Goal: Information Seeking & Learning: Find specific page/section

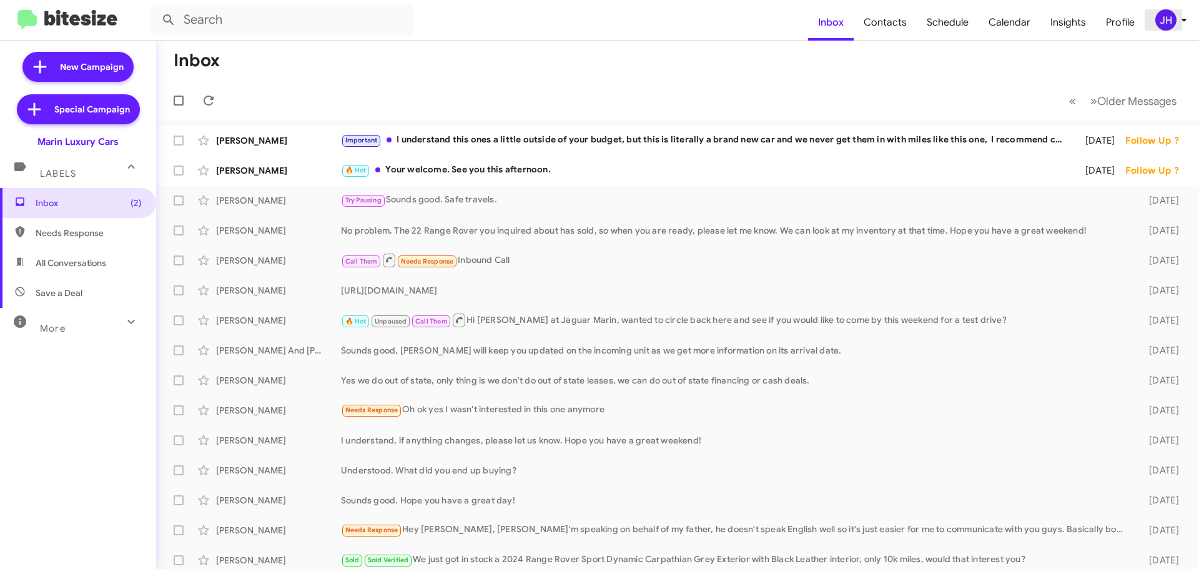
click at [1172, 29] on div "JH" at bounding box center [1165, 19] width 21 height 21
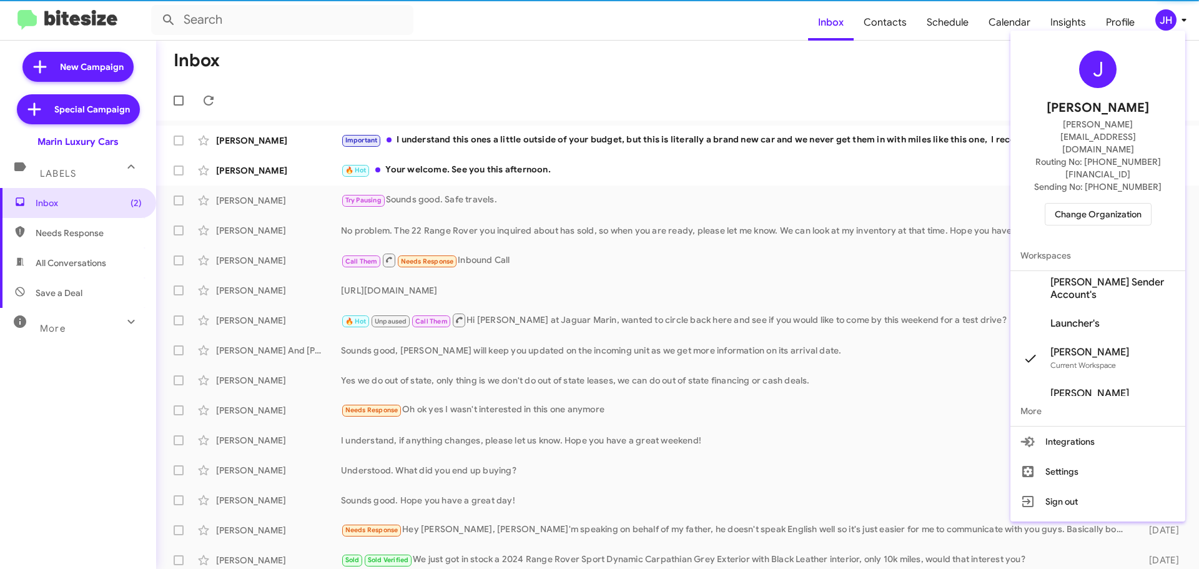
click at [1123, 204] on span "Change Organization" at bounding box center [1098, 214] width 87 height 21
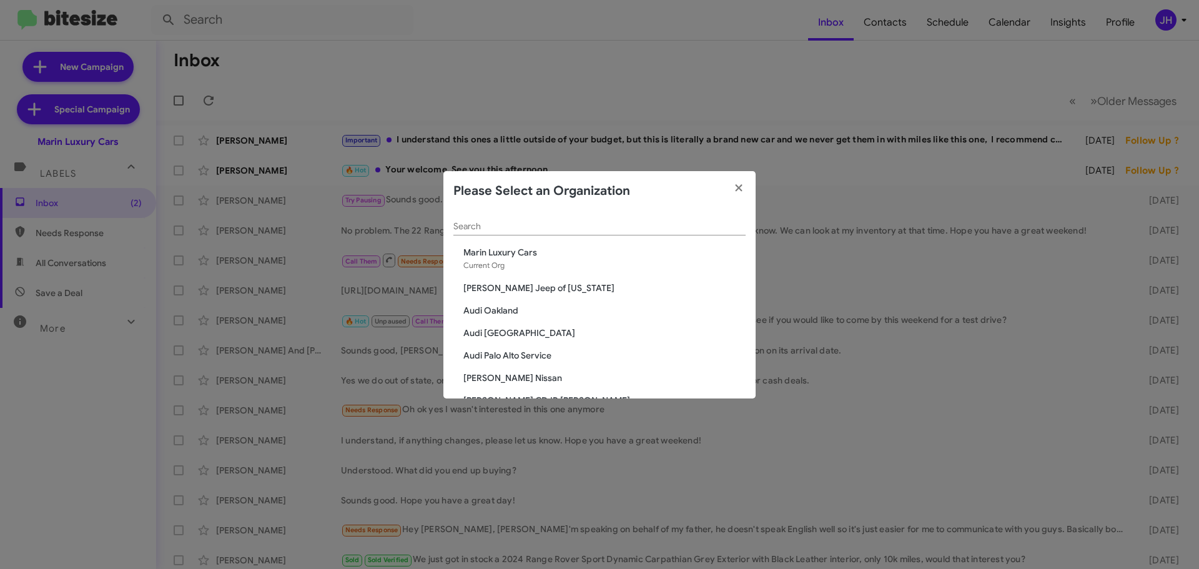
click at [498, 226] on input "Search" at bounding box center [599, 227] width 292 height 10
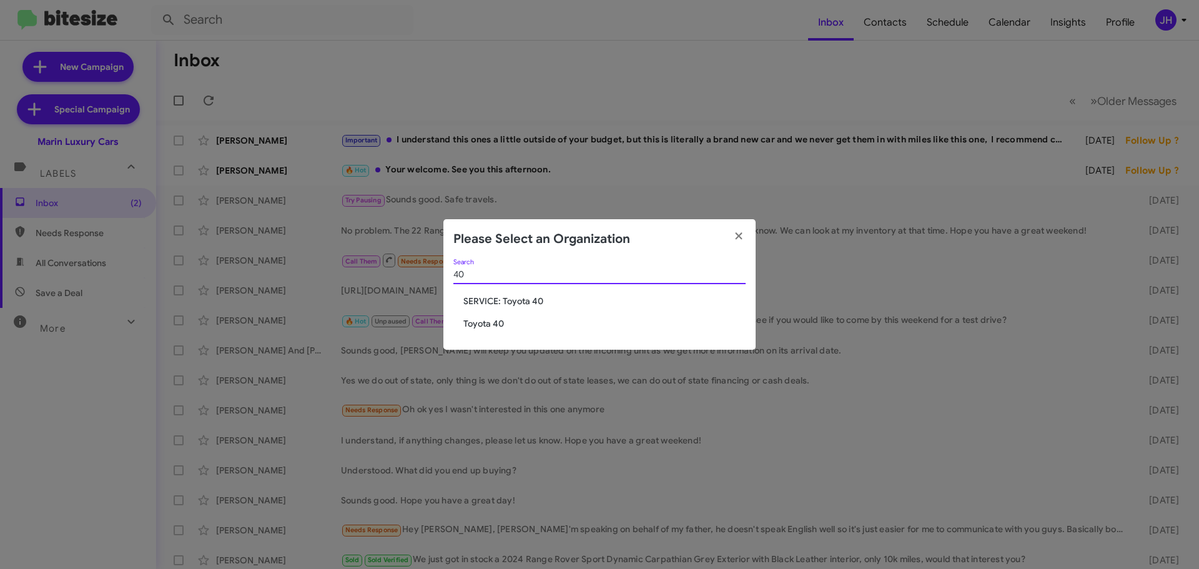
type input "40"
click at [471, 322] on span "Toyota 40" at bounding box center [604, 323] width 282 height 12
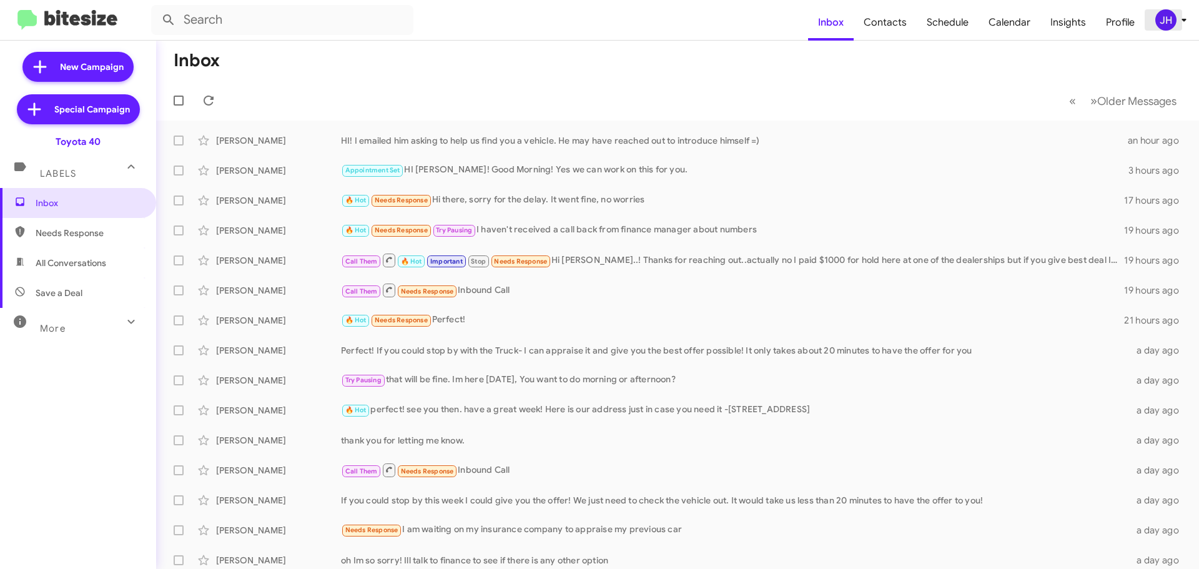
click at [1170, 15] on div "JH" at bounding box center [1165, 19] width 21 height 21
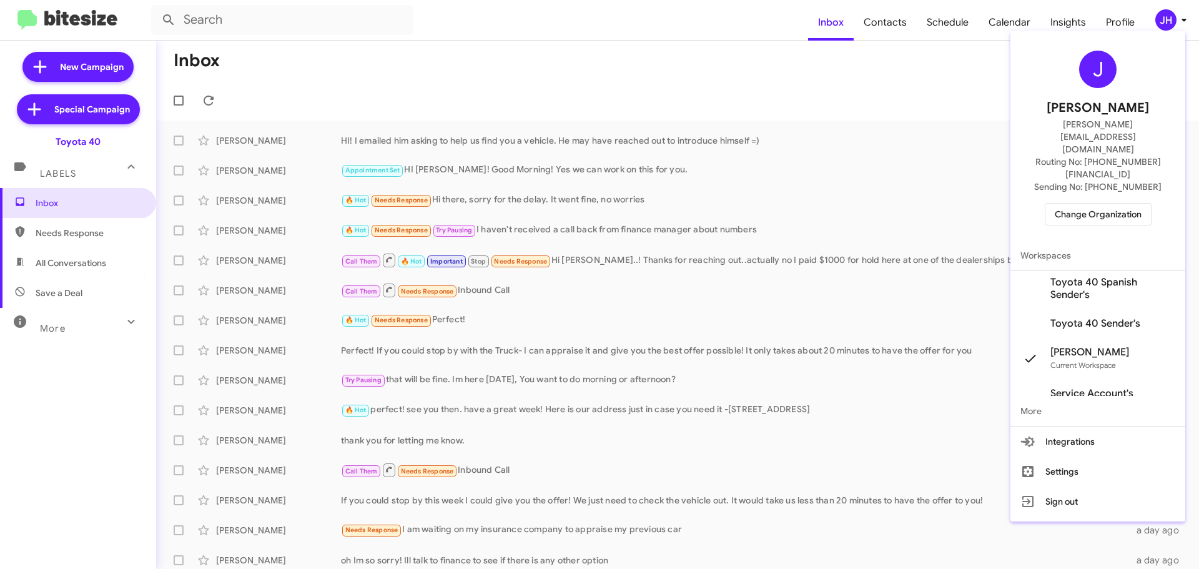
click at [1083, 317] on span "Toyota 40 Sender's" at bounding box center [1095, 323] width 90 height 12
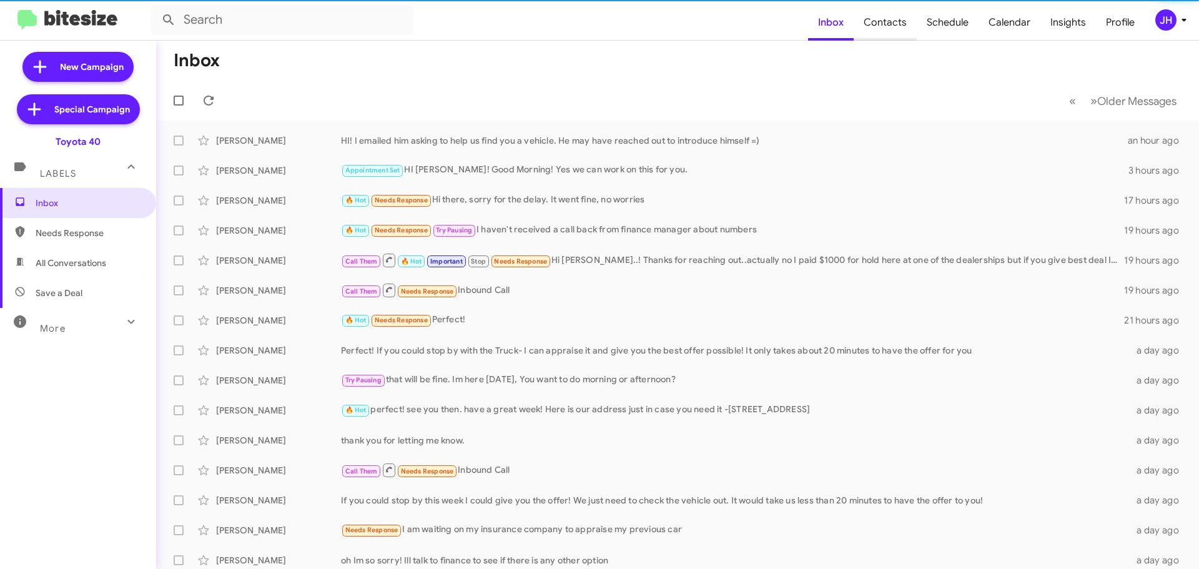
click at [900, 24] on span "Contacts" at bounding box center [885, 22] width 63 height 36
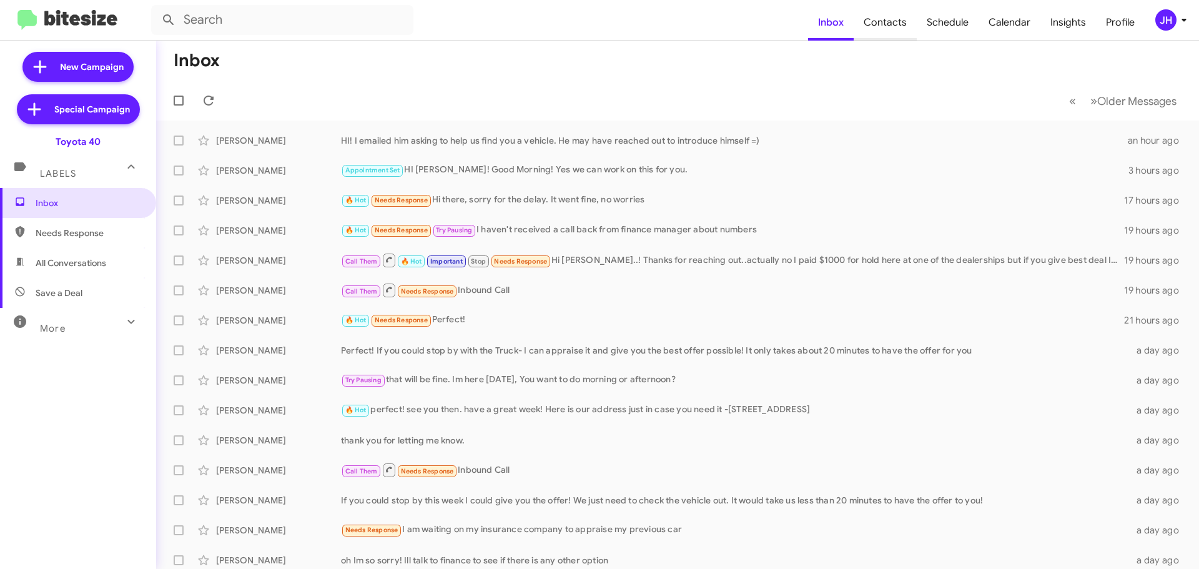
type input "in:groups"
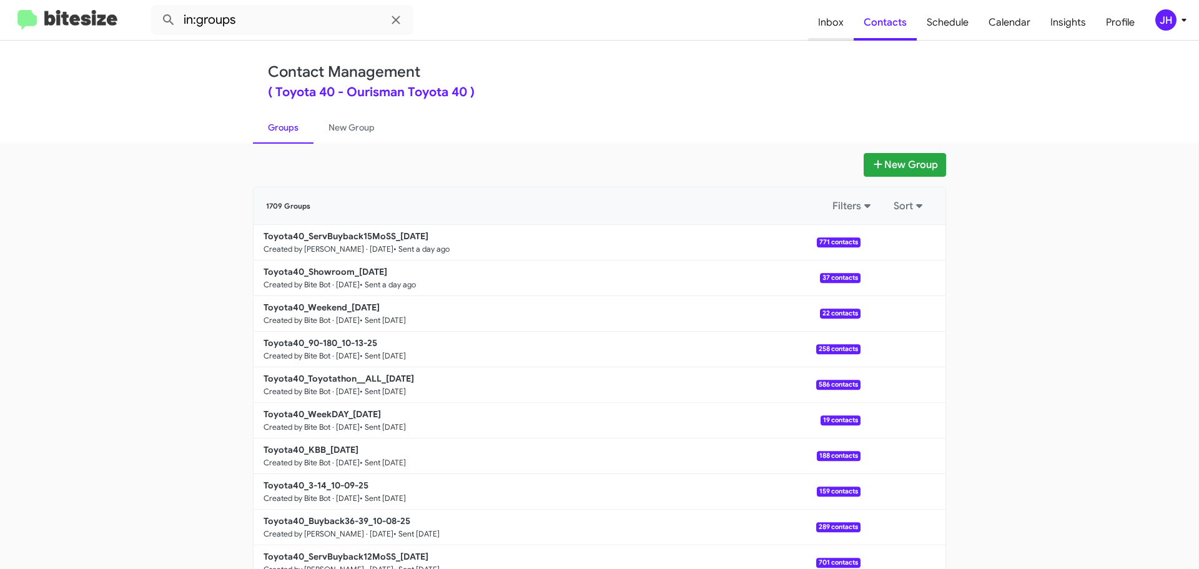
click at [824, 33] on span "Inbox" at bounding box center [831, 22] width 46 height 36
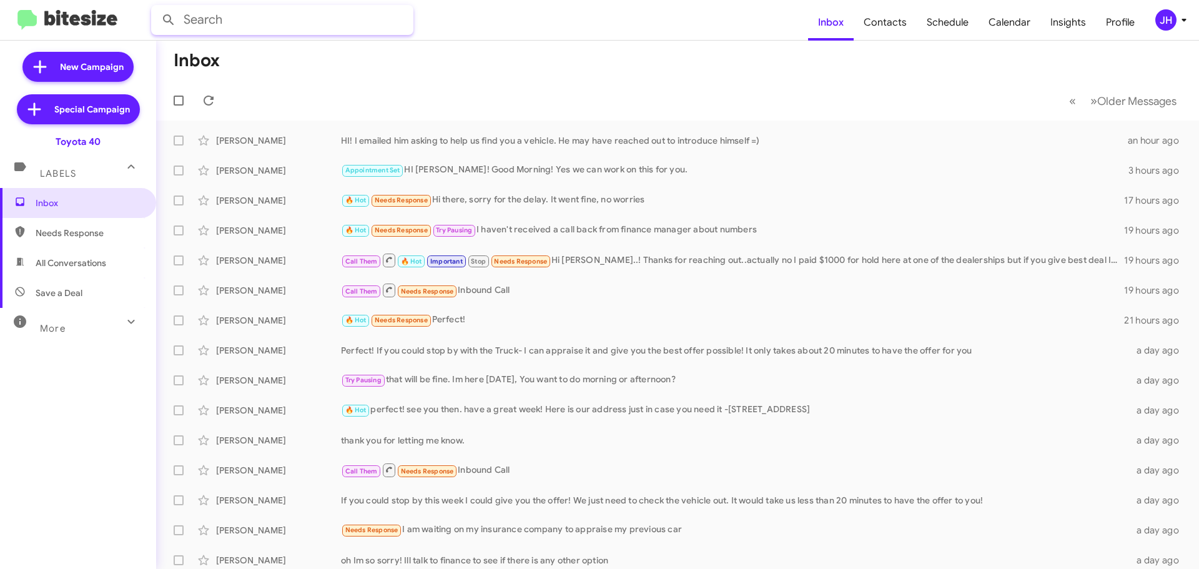
click at [272, 18] on input "text" at bounding box center [282, 20] width 262 height 30
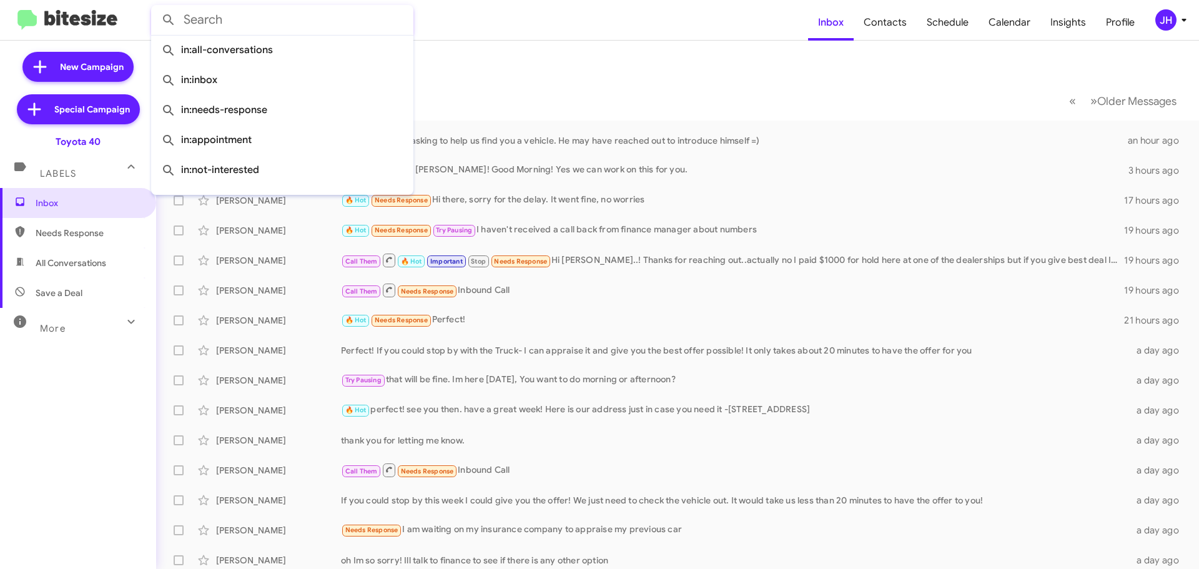
paste input "(610) 427-9488"
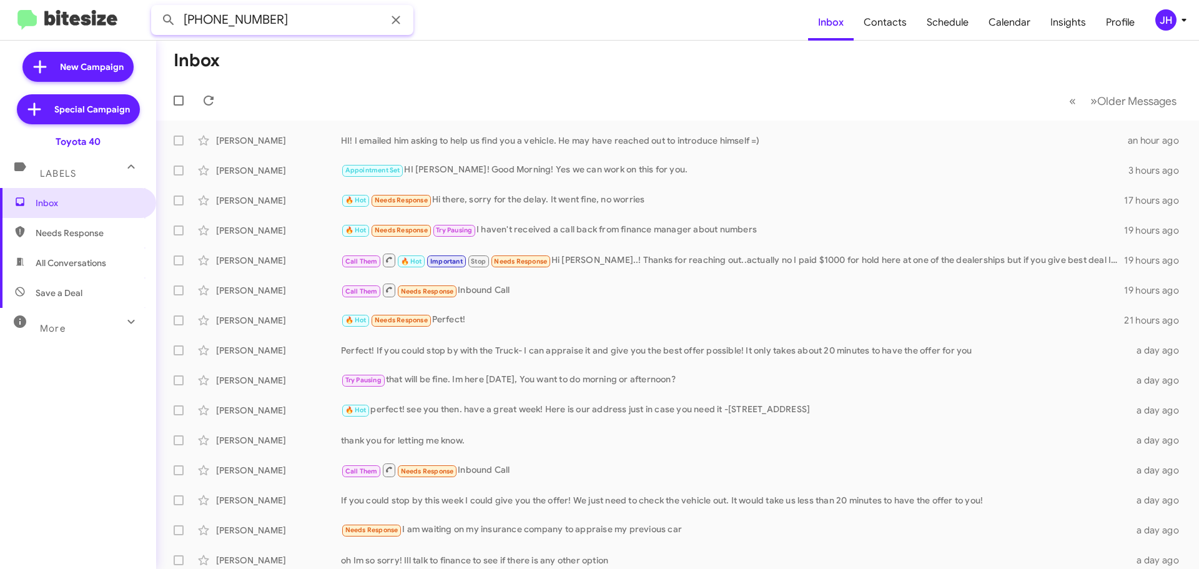
click at [156, 7] on button at bounding box center [168, 19] width 25 height 25
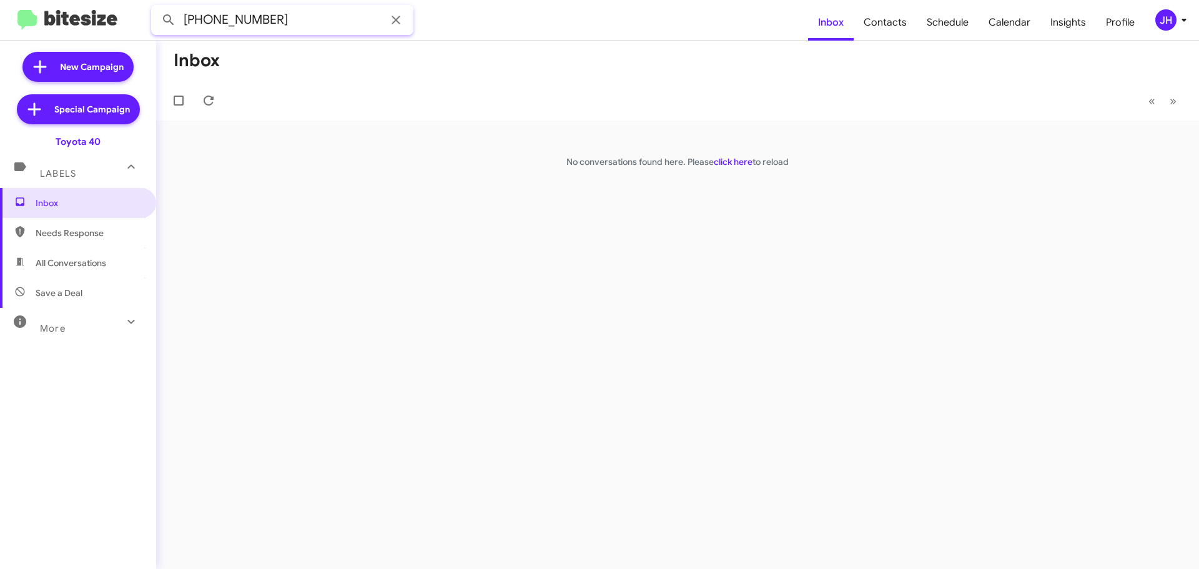
click at [301, 12] on input "(610) 427-9488" at bounding box center [282, 20] width 262 height 30
type input "Logan Reed"
click at [156, 7] on button at bounding box center [168, 19] width 25 height 25
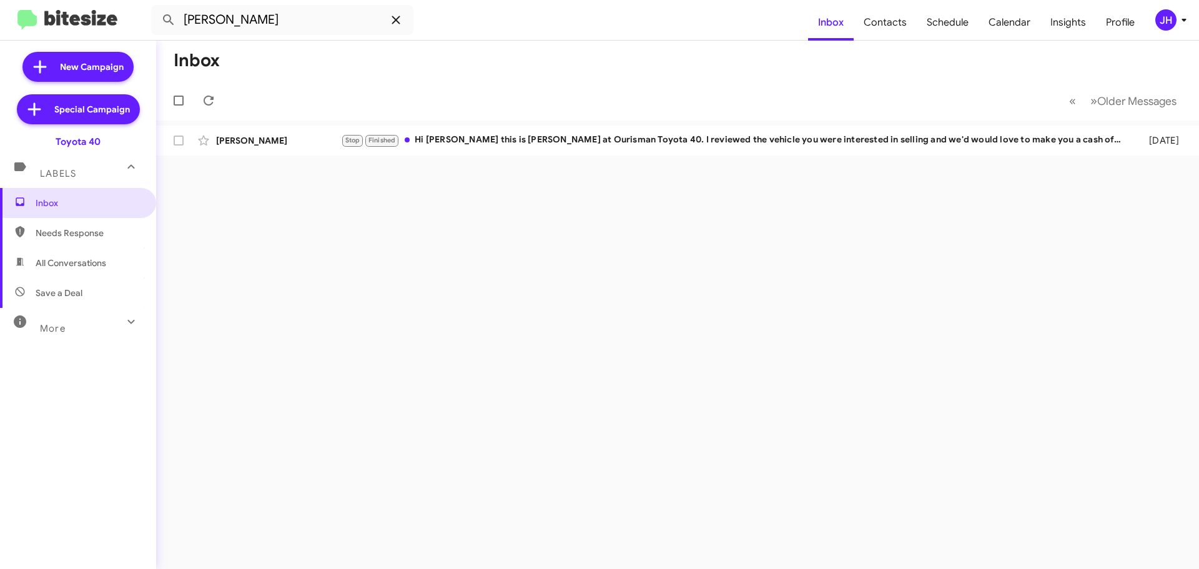
click at [400, 25] on icon at bounding box center [395, 19] width 15 height 15
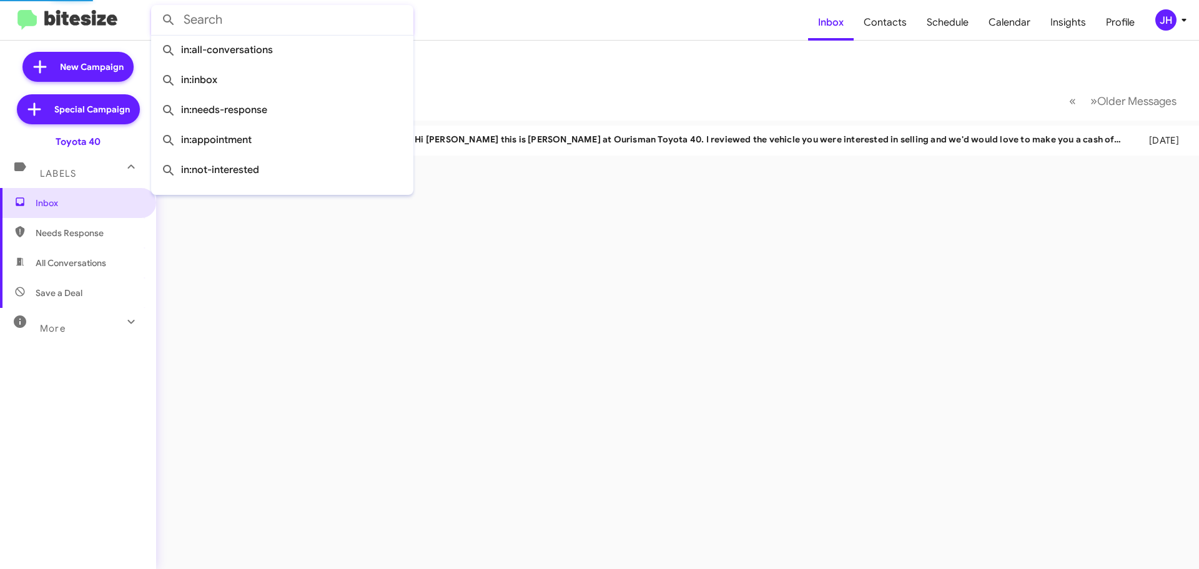
click at [1181, 21] on icon at bounding box center [1184, 19] width 15 height 15
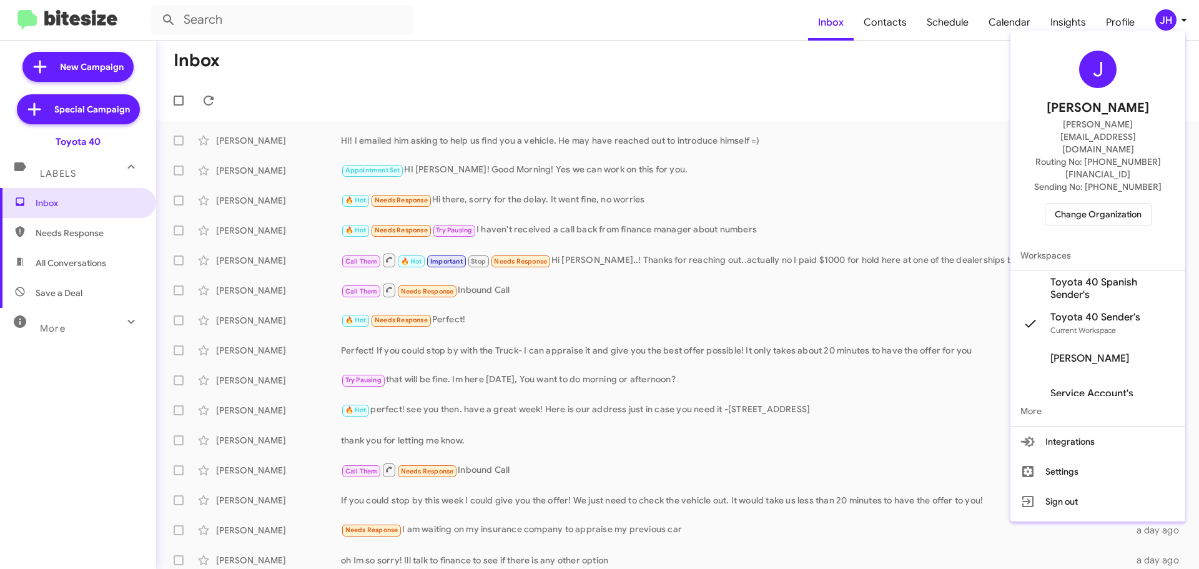
click at [1100, 204] on span "Change Organization" at bounding box center [1098, 214] width 87 height 21
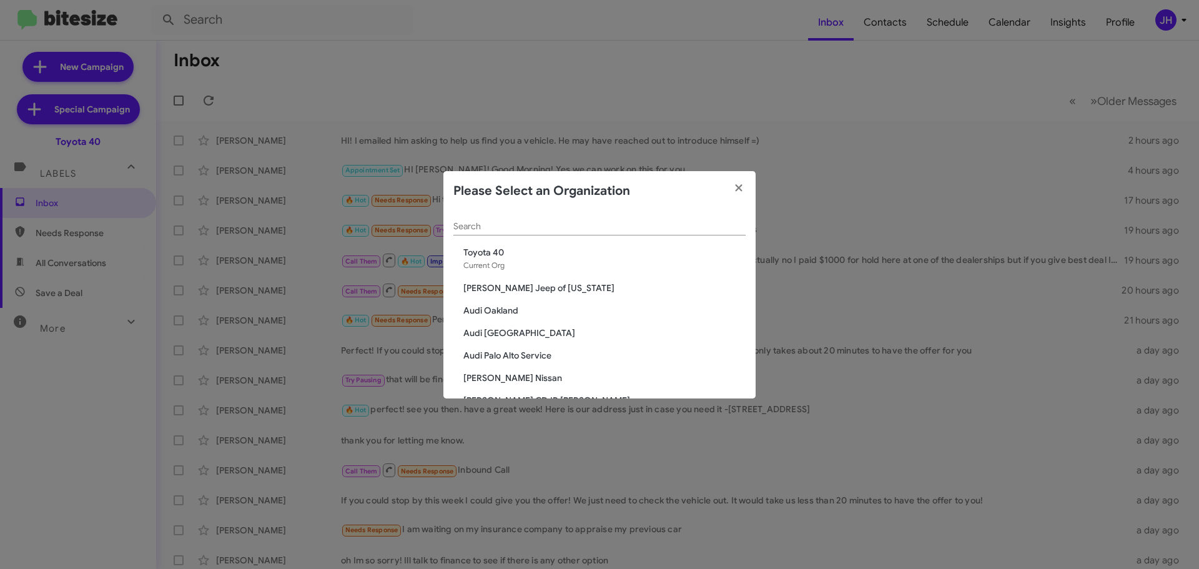
click at [507, 217] on div "Search" at bounding box center [599, 223] width 292 height 24
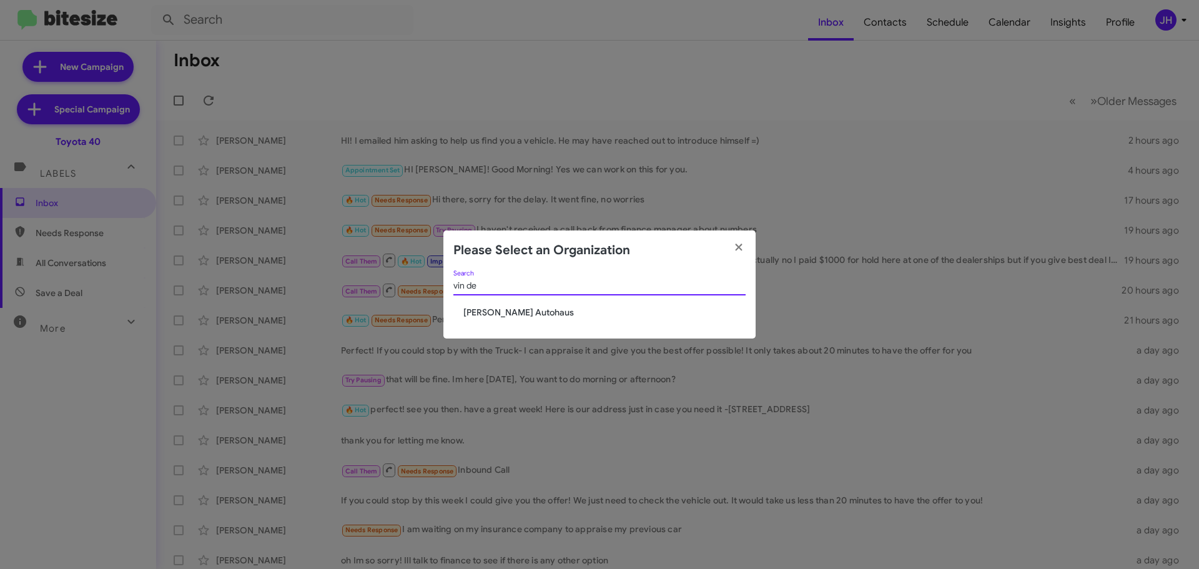
type input "vin de"
click at [516, 315] on span "[PERSON_NAME] Autohaus" at bounding box center [604, 312] width 282 height 12
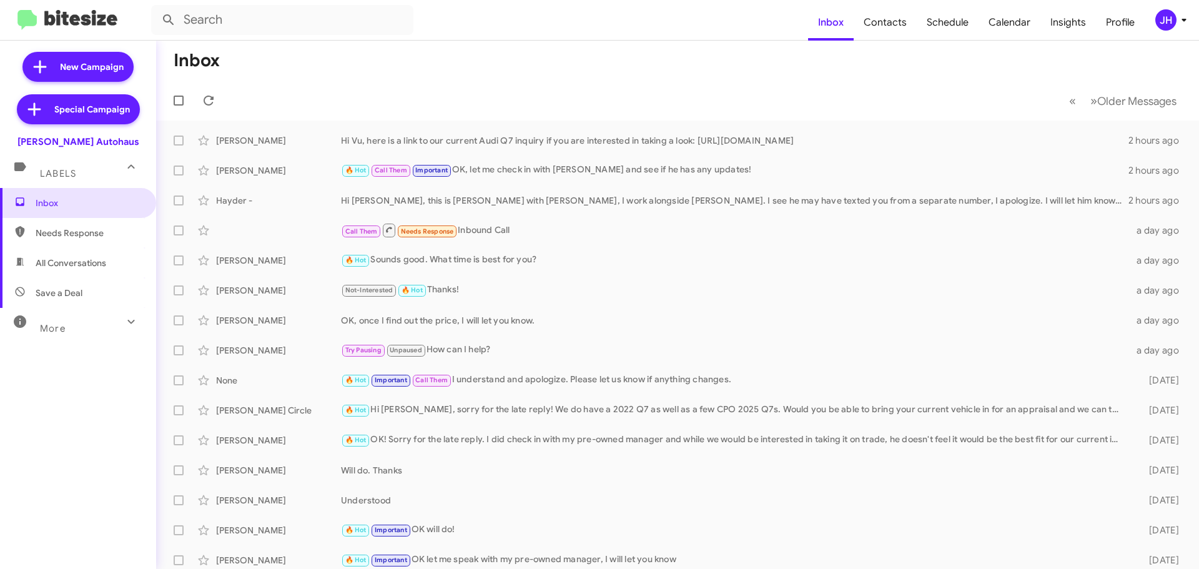
click at [96, 274] on span "All Conversations" at bounding box center [78, 263] width 156 height 30
type input "in:all-conversations"
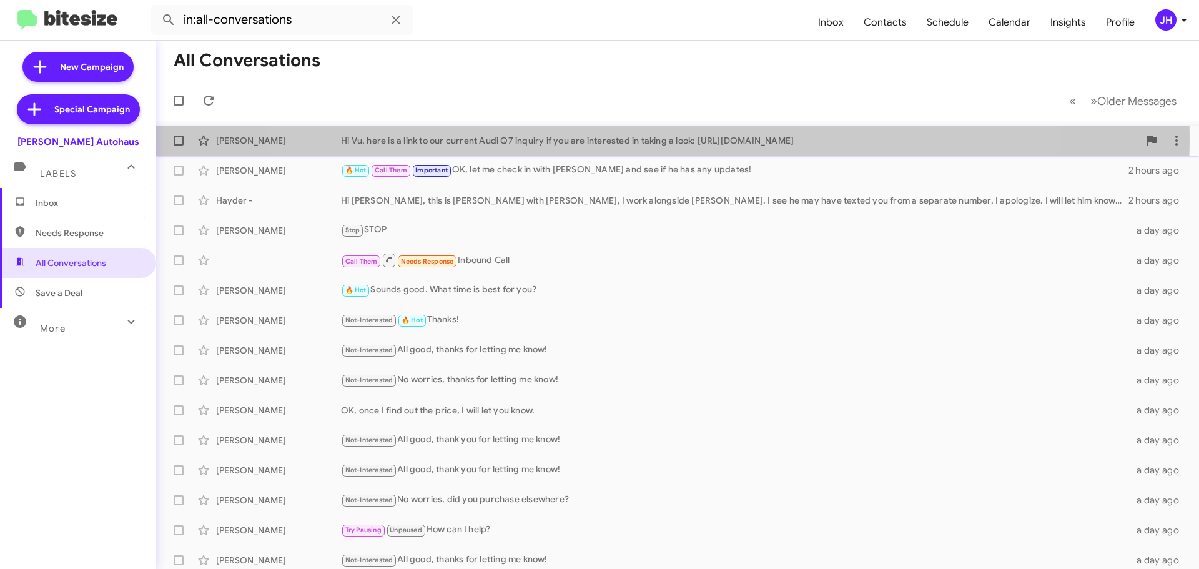
click at [649, 138] on div "Hi Vu, here is a link to our current Audi Q7 inquiry if you are interested in t…" at bounding box center [740, 140] width 798 height 12
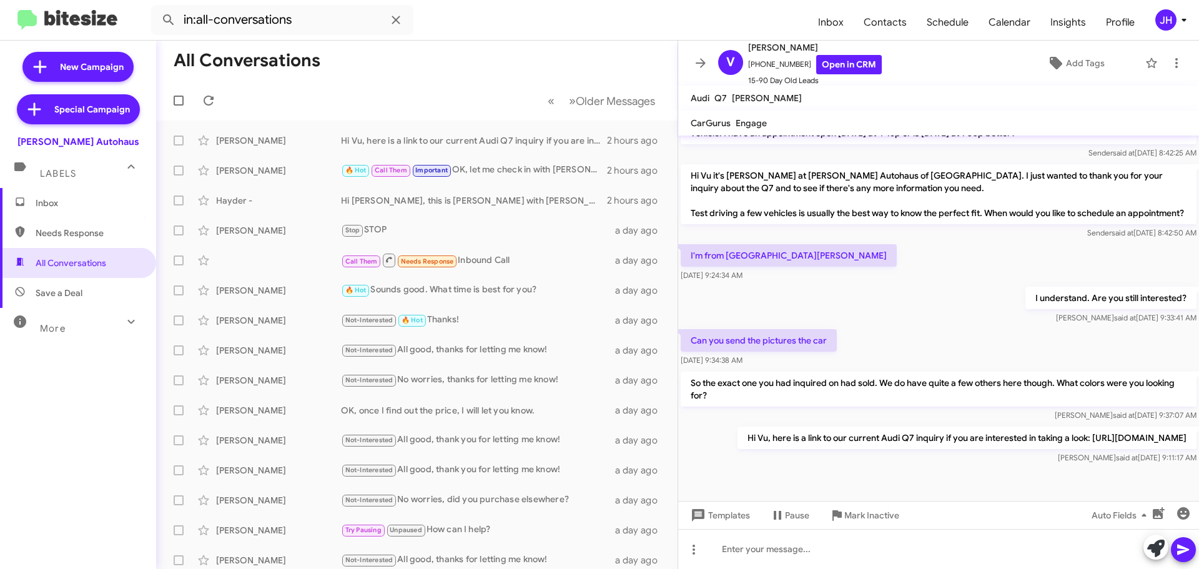
scroll to position [423, 0]
click at [543, 177] on div "🔥 Hot Call Them Important OK, let me check in with [PERSON_NAME] and see if he …" at bounding box center [479, 170] width 277 height 14
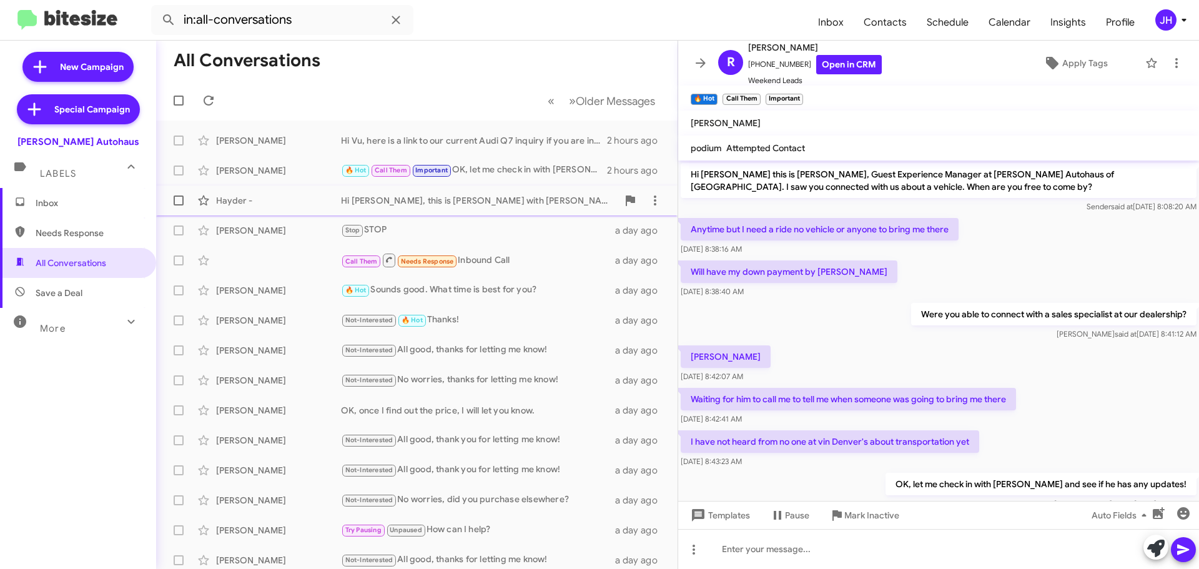
click at [492, 197] on div "Hi [PERSON_NAME], this is [PERSON_NAME] with [PERSON_NAME], I work alongside [P…" at bounding box center [479, 200] width 277 height 12
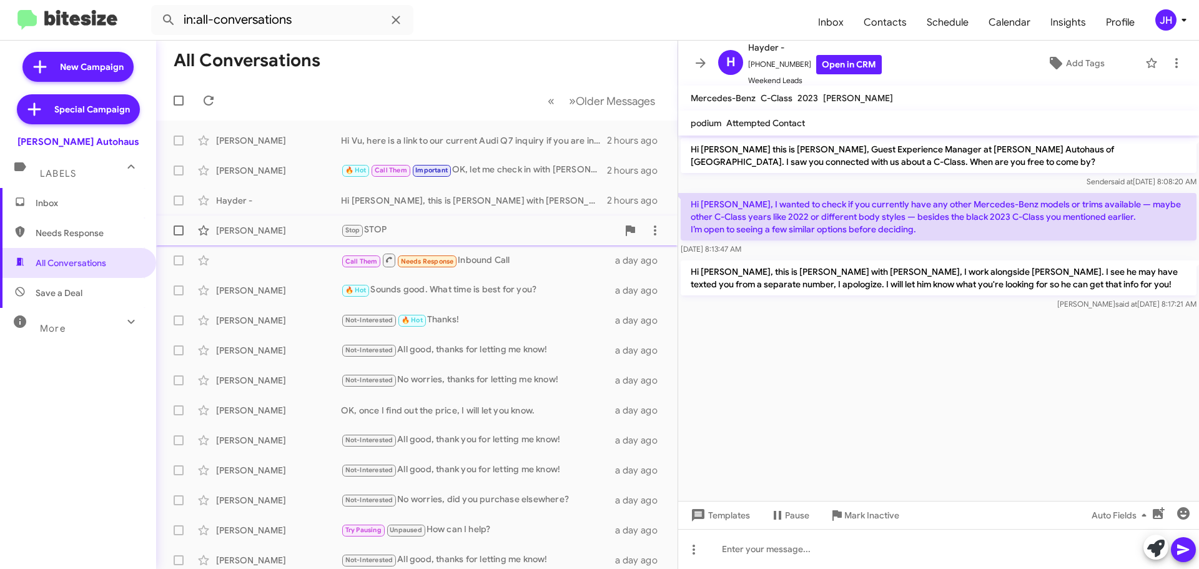
click at [480, 227] on div "Stop STOP" at bounding box center [479, 230] width 277 height 14
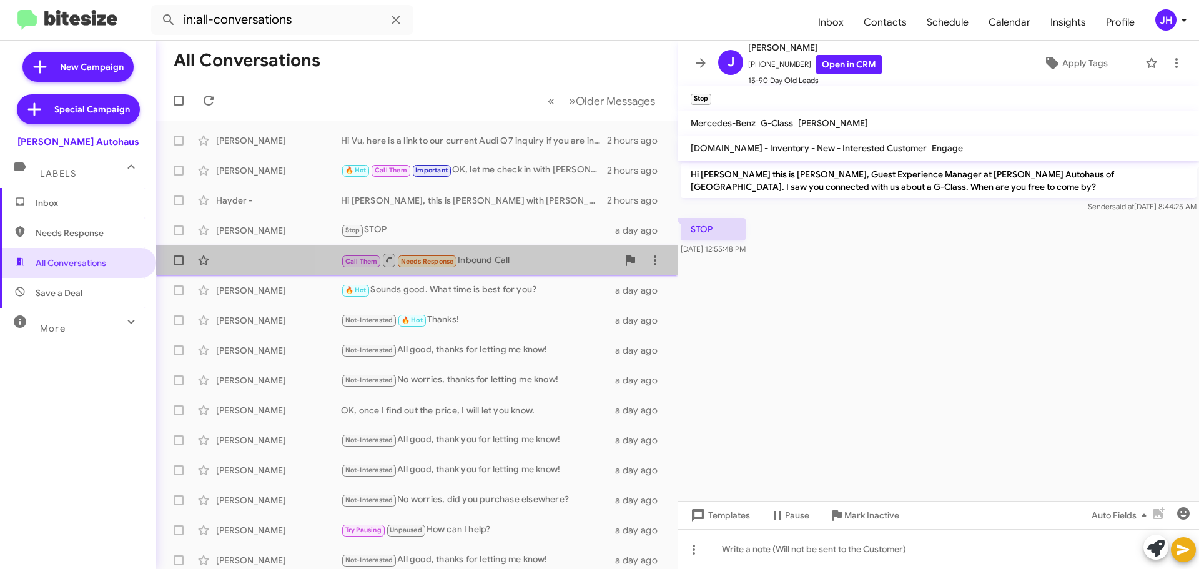
click at [495, 266] on div "Call Them Needs Response Inbound Call" at bounding box center [479, 260] width 277 height 16
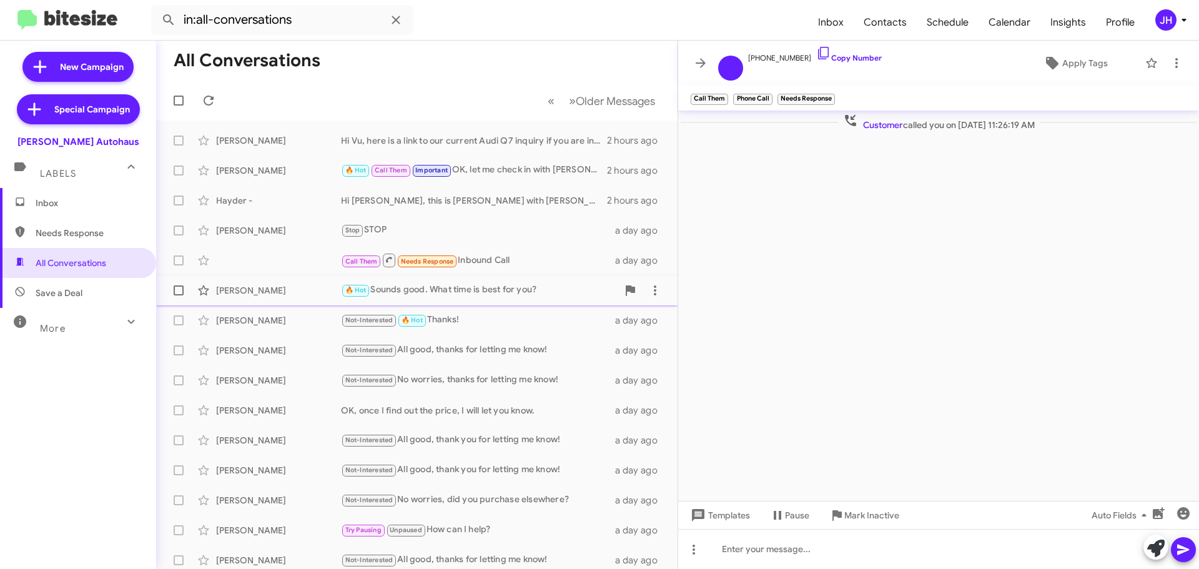
click at [507, 294] on div "🔥 Hot Sounds good. What time is best for you?" at bounding box center [479, 290] width 277 height 14
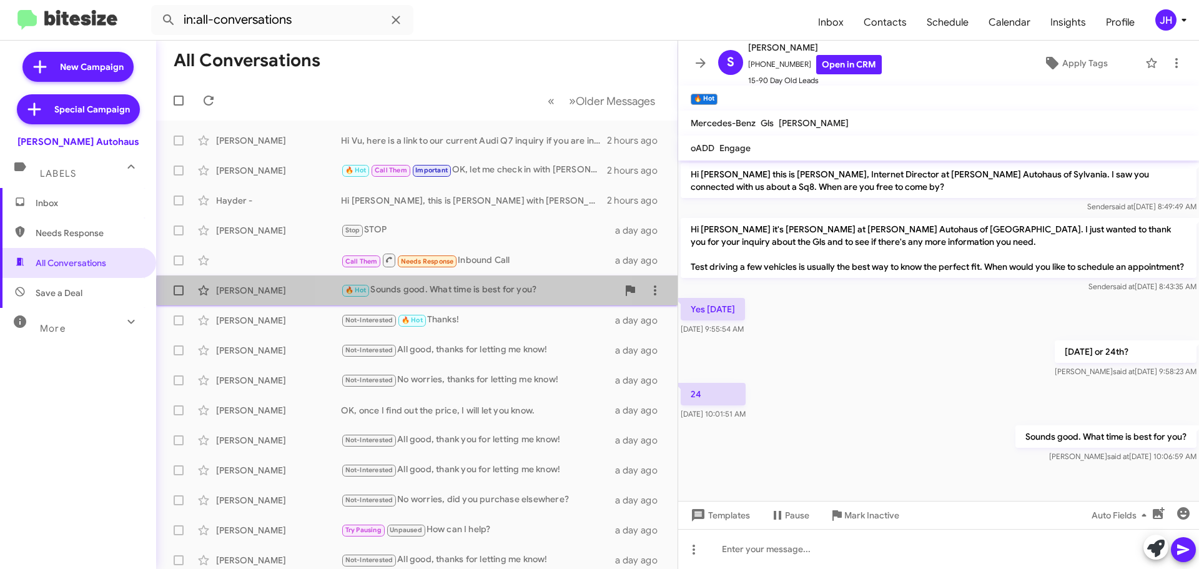
click at [479, 299] on div "[PERSON_NAME] 🔥 Hot Sounds good. What time is best for you? a day ago" at bounding box center [416, 290] width 501 height 25
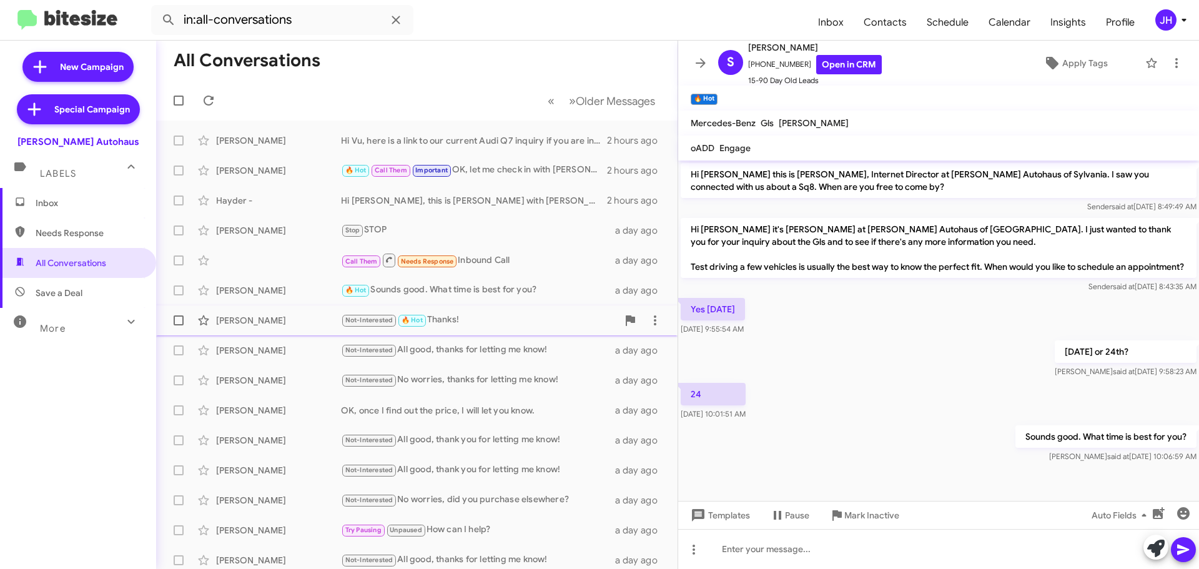
click at [481, 324] on div "Not-Interested 🔥 Hot Thanks!" at bounding box center [479, 320] width 277 height 14
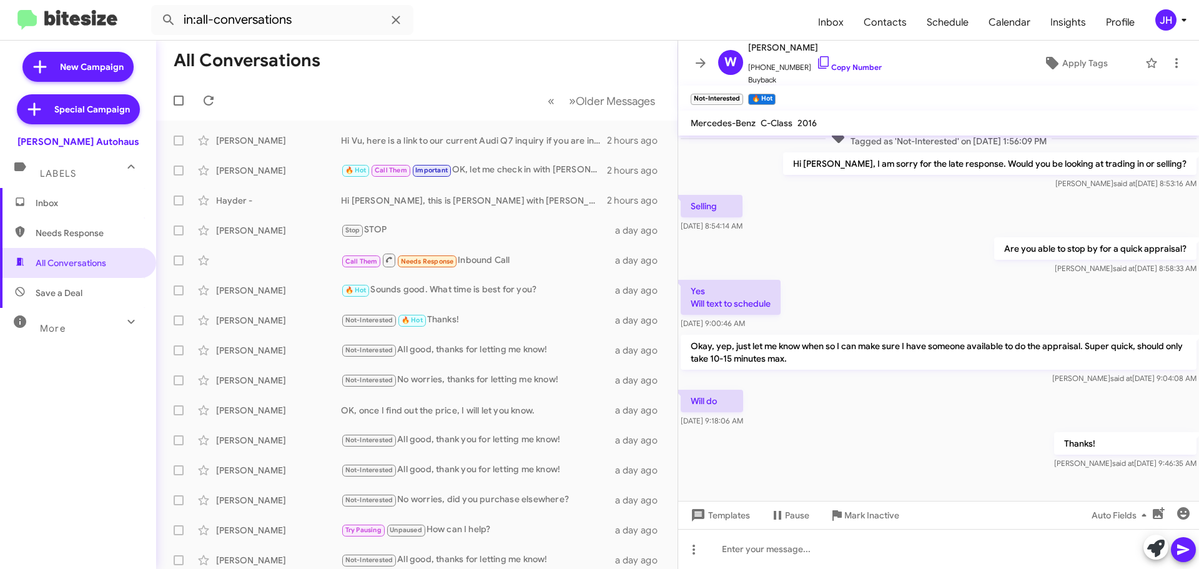
scroll to position [171, 0]
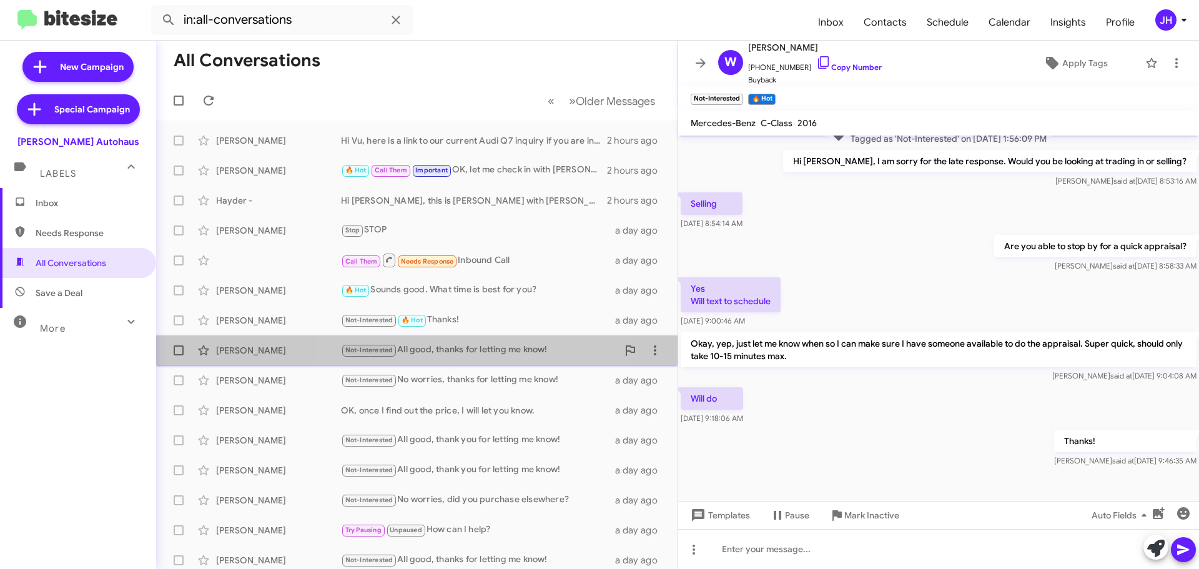
click at [450, 353] on div "Not-Interested All good, thanks for letting me know!" at bounding box center [479, 350] width 277 height 14
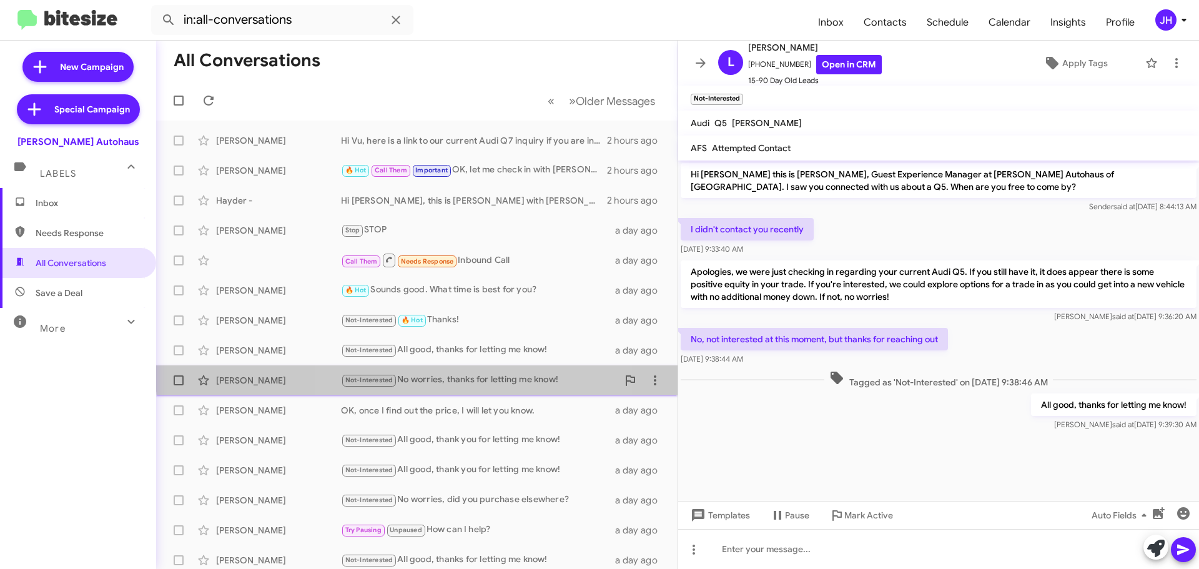
click at [444, 373] on div "Not-Interested No worries, thanks for letting me know!" at bounding box center [479, 380] width 277 height 14
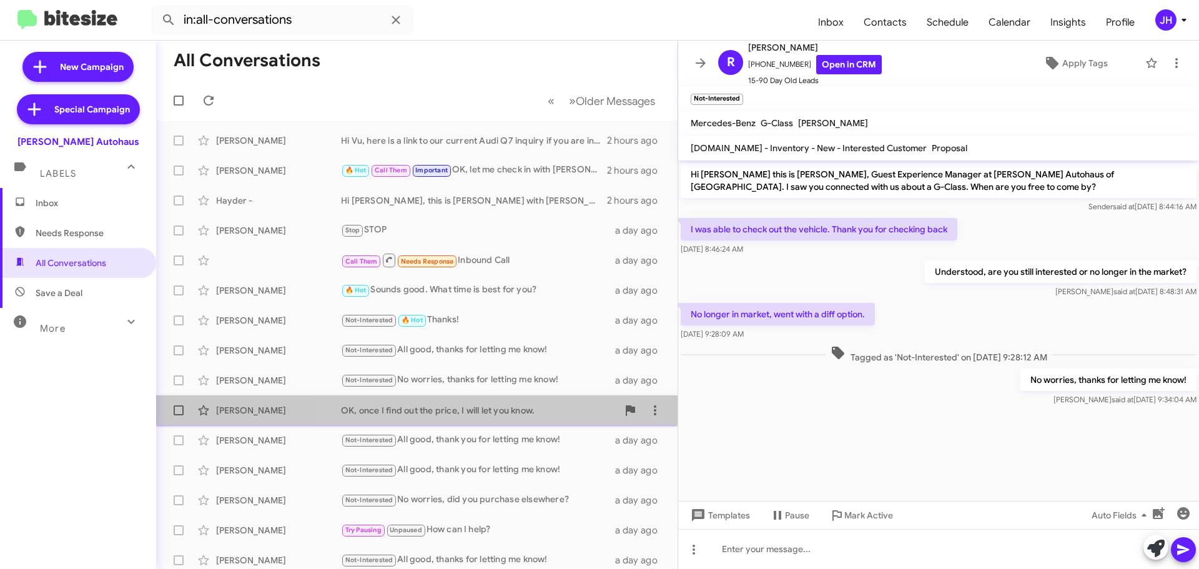
click at [451, 412] on div "OK, once I find out the price, I will let you know." at bounding box center [479, 410] width 277 height 12
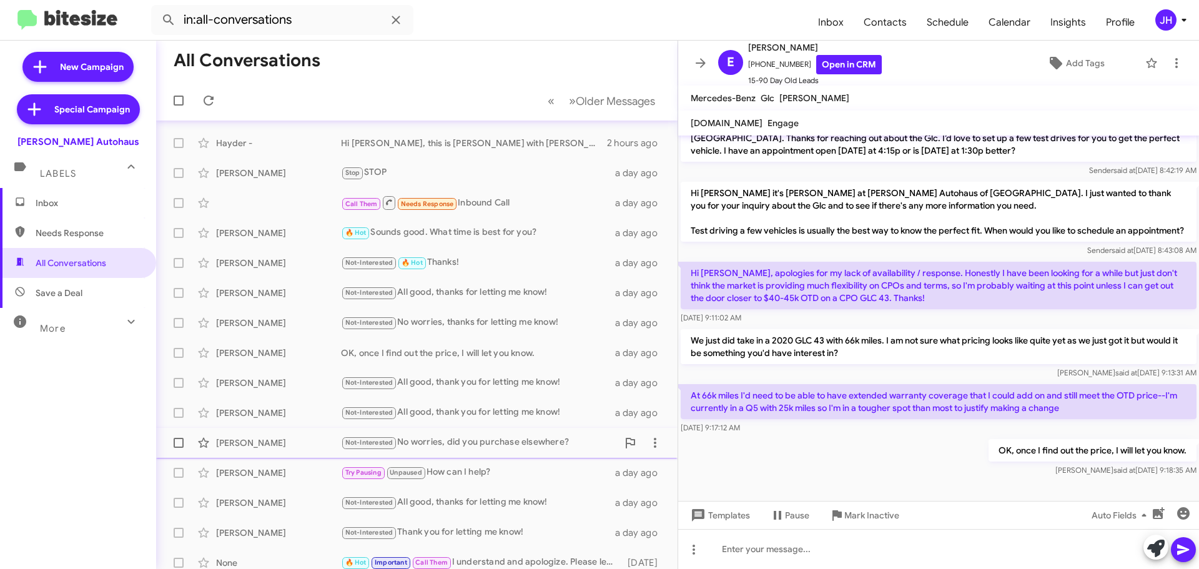
scroll to position [62, 0]
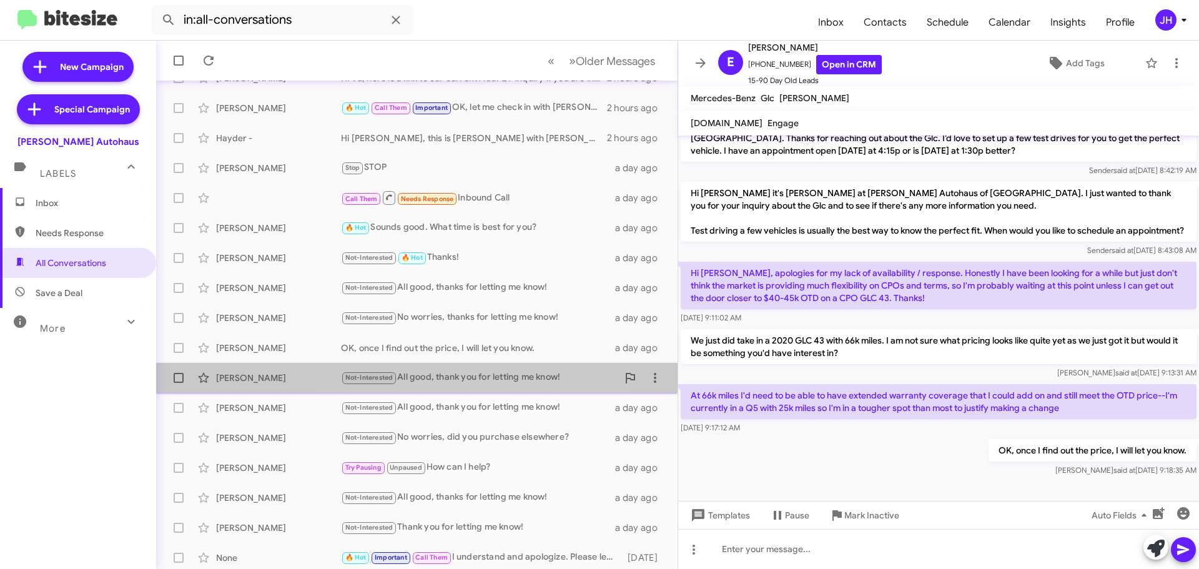
click at [475, 383] on div "Not-Interested All good, thank you for letting me know!" at bounding box center [479, 377] width 277 height 14
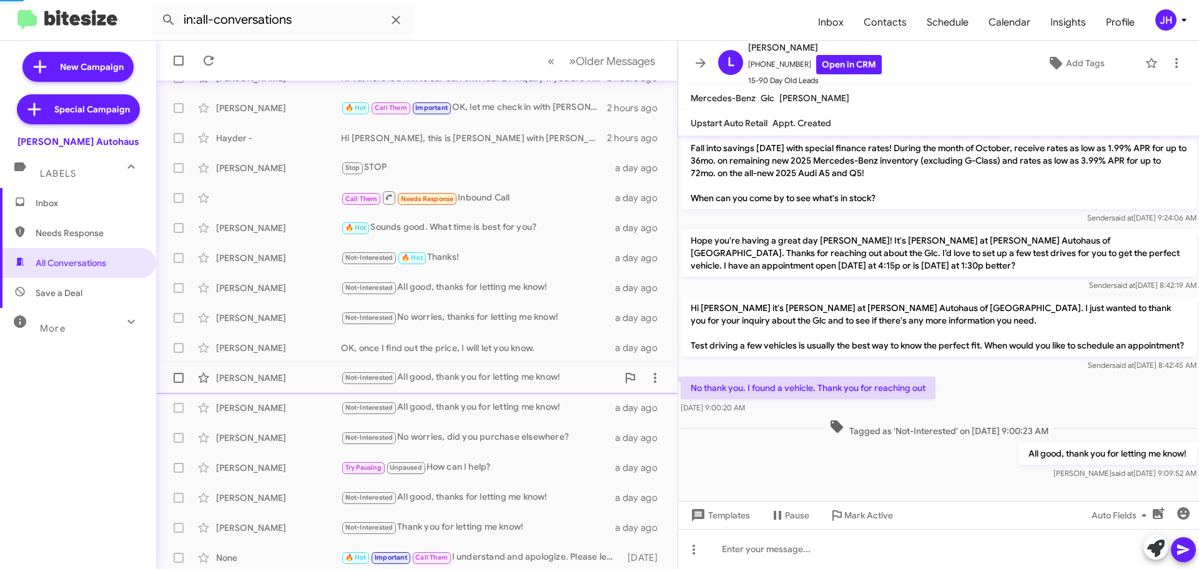
scroll to position [76, 0]
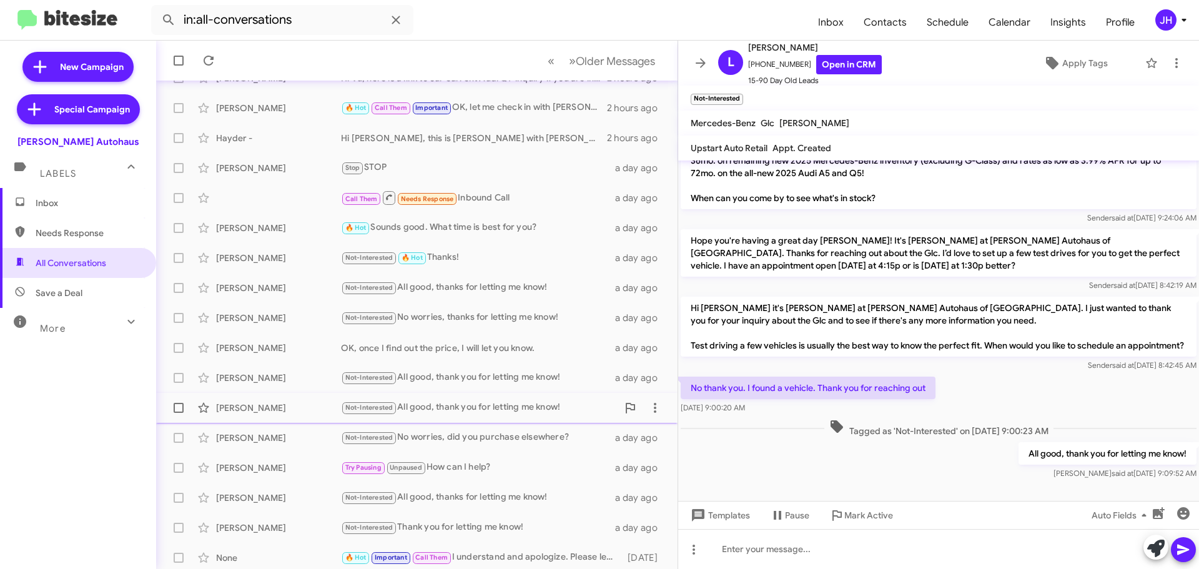
click at [458, 404] on div "Not-Interested All good, thank you for letting me know!" at bounding box center [479, 407] width 277 height 14
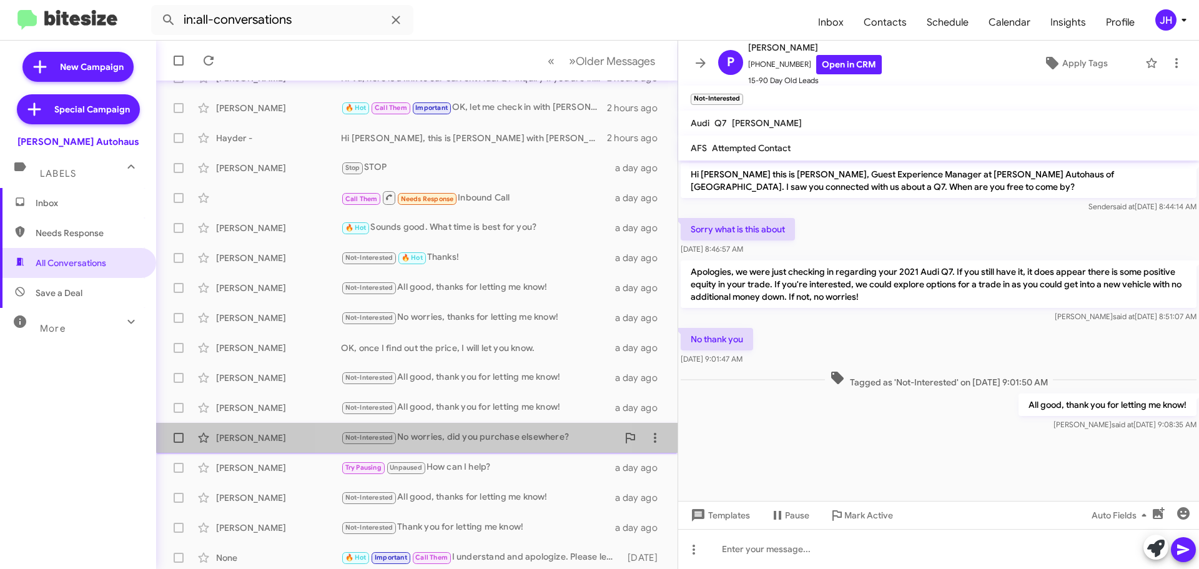
click at [457, 432] on div "Not-Interested No worries, did you purchase elsewhere?" at bounding box center [479, 437] width 277 height 14
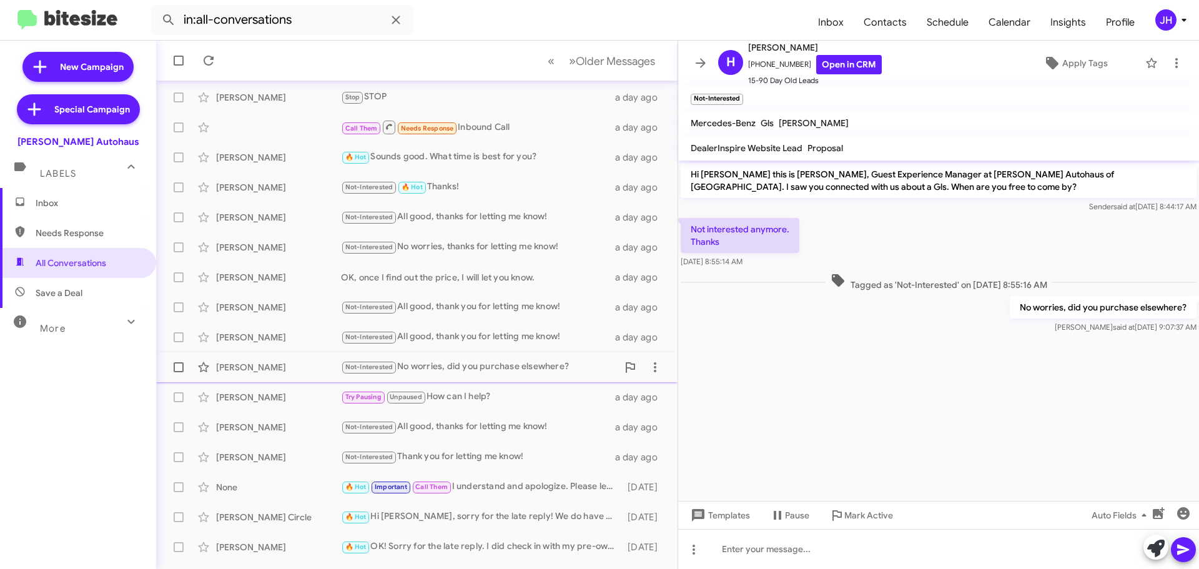
scroll to position [156, 0]
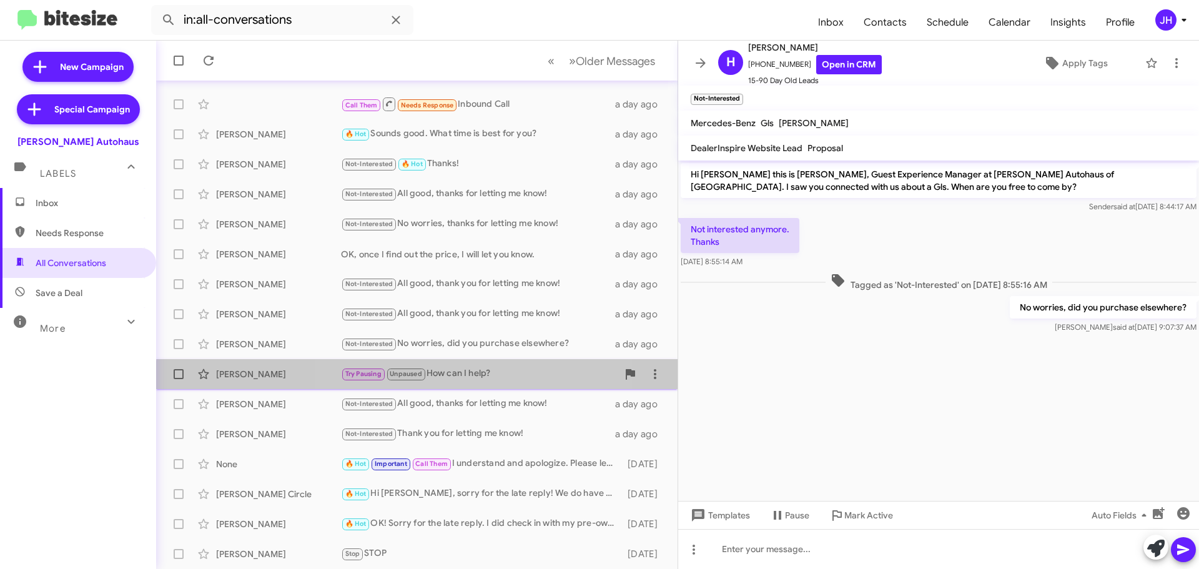
click at [473, 380] on div "Try Pausing Unpaused How can I help?" at bounding box center [479, 374] width 277 height 14
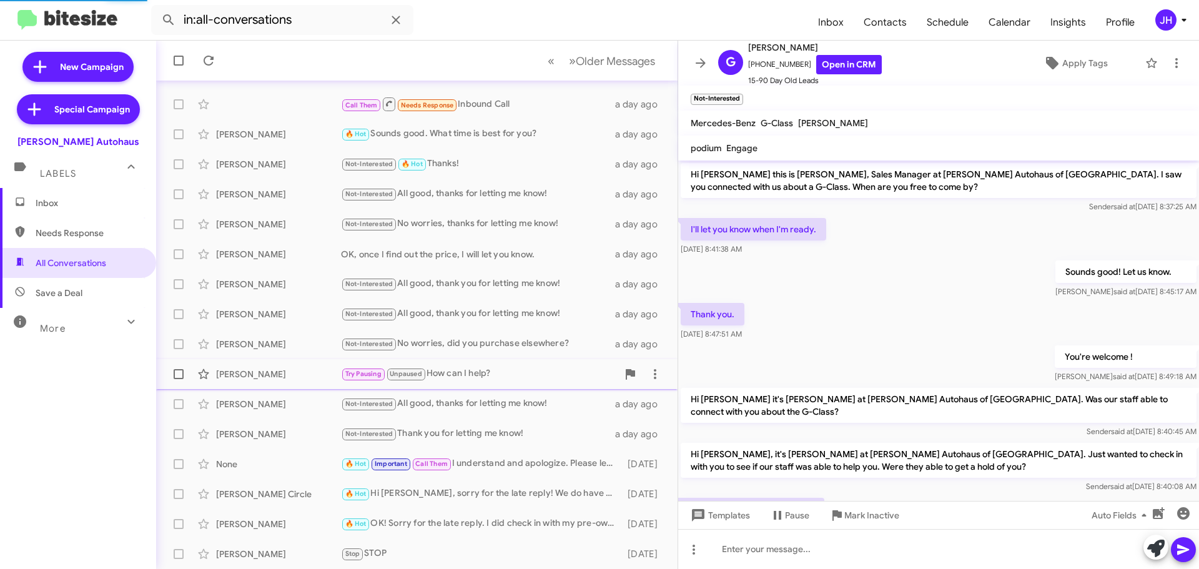
scroll to position [634, 0]
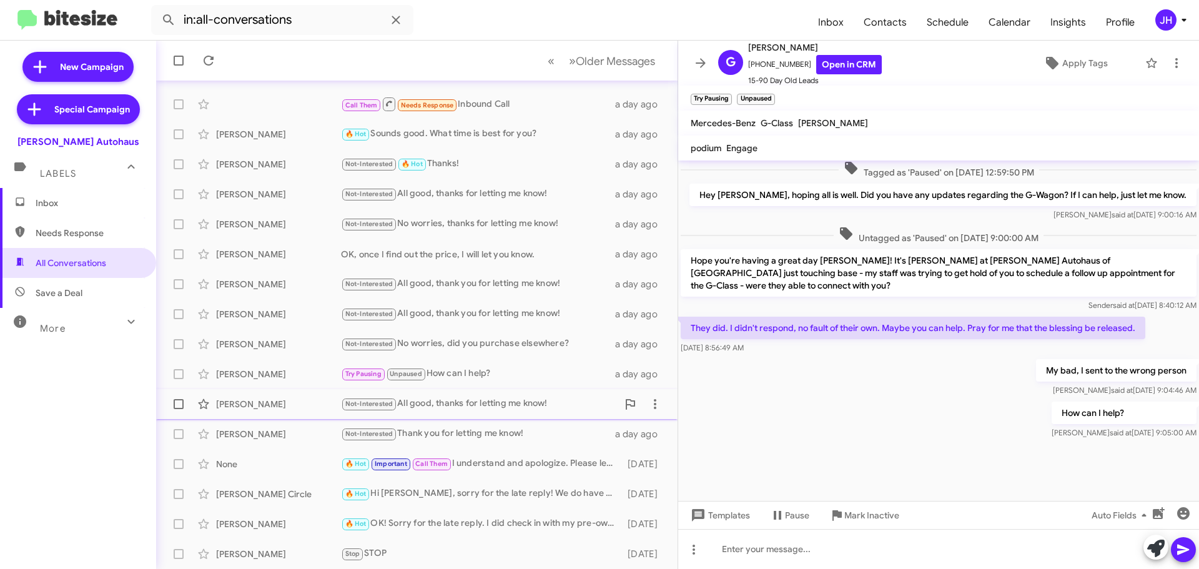
click at [461, 399] on div "Not-Interested All good, thanks for letting me know!" at bounding box center [479, 404] width 277 height 14
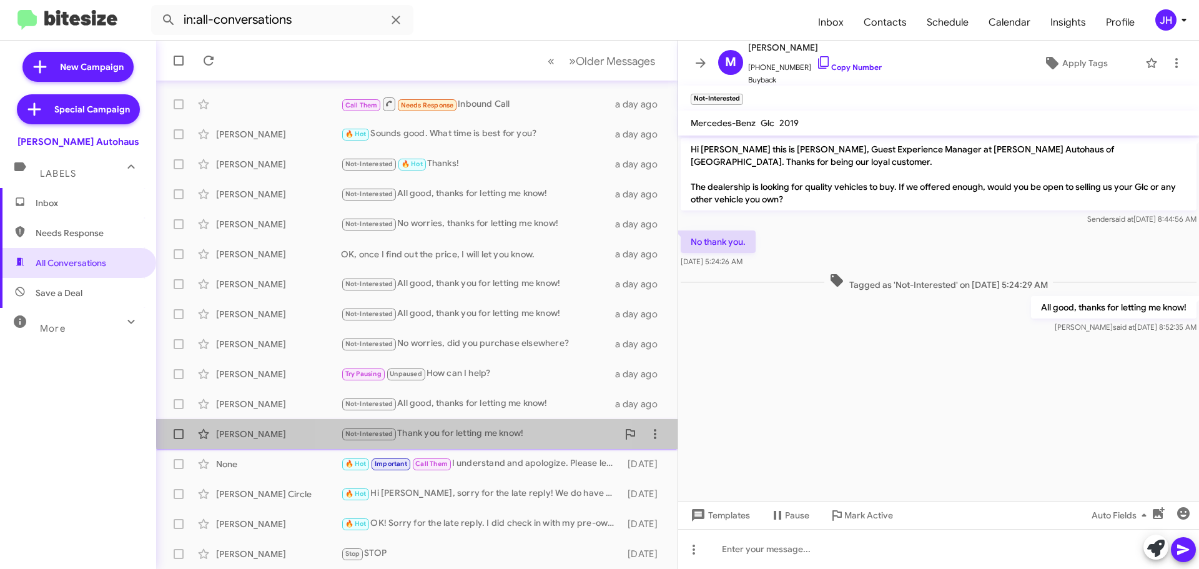
click at [461, 427] on div "Not-Interested Thank you for letting me know!" at bounding box center [479, 434] width 277 height 14
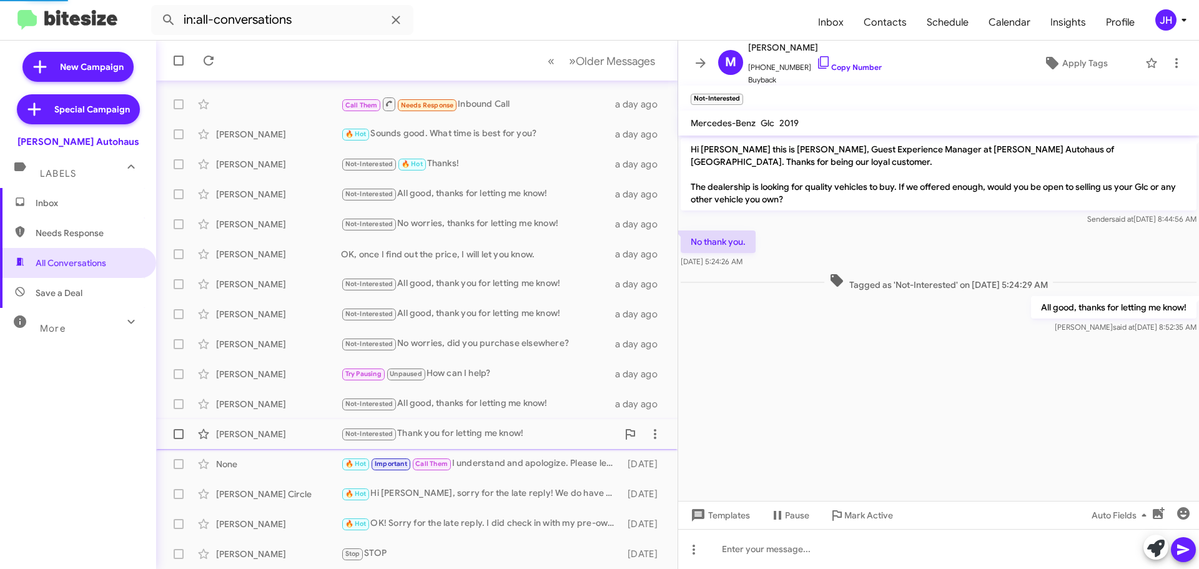
scroll to position [346, 0]
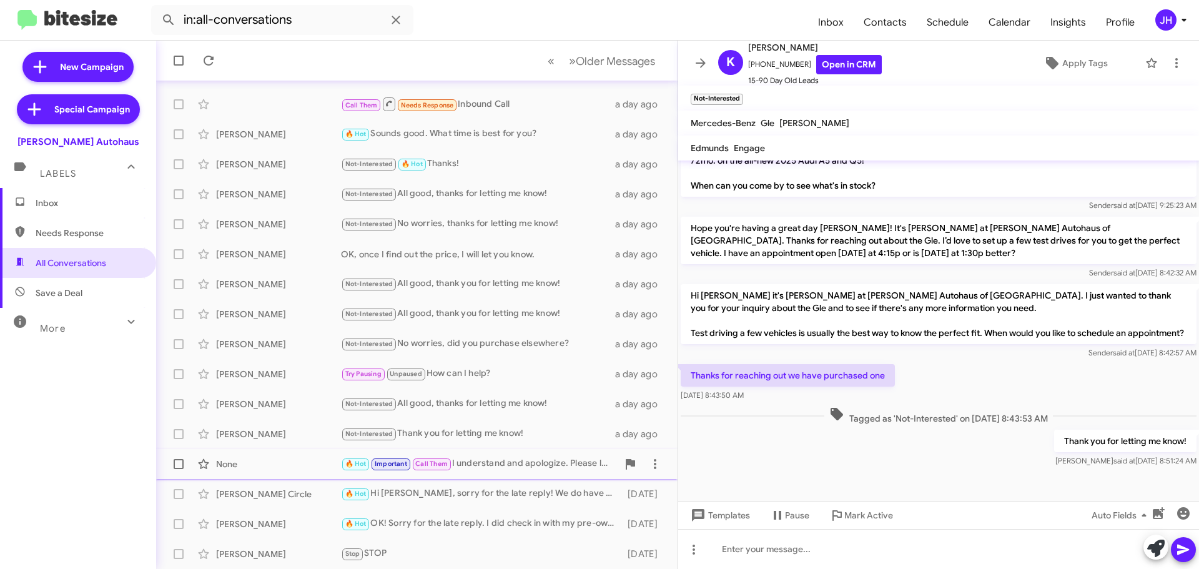
click at [471, 459] on div "🔥 Hot Important Call Them I understand and apologize. Please let us know if any…" at bounding box center [479, 463] width 277 height 14
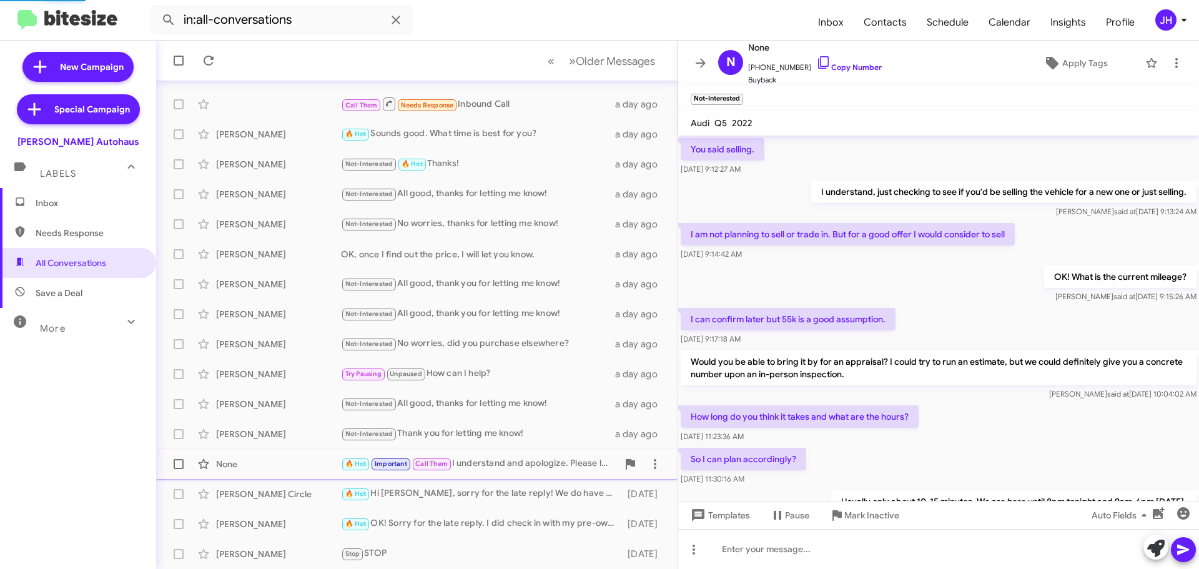
scroll to position [62, 0]
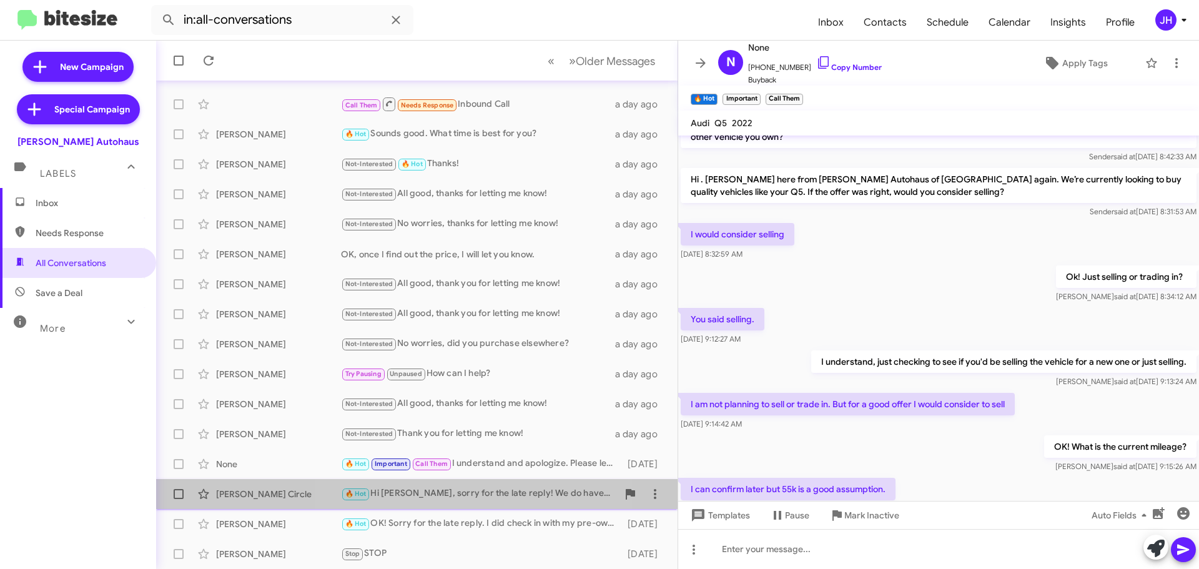
click at [488, 491] on div "🔥 Hot Hi [PERSON_NAME], sorry for the late reply! We do have a 2022 Q7 as well …" at bounding box center [479, 493] width 277 height 14
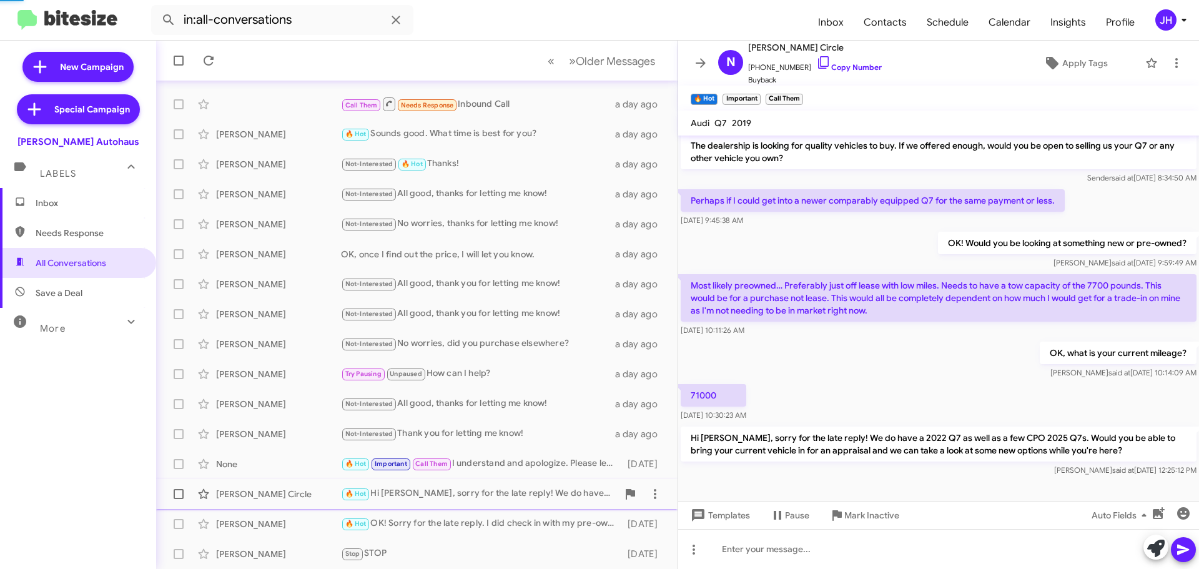
scroll to position [41, 0]
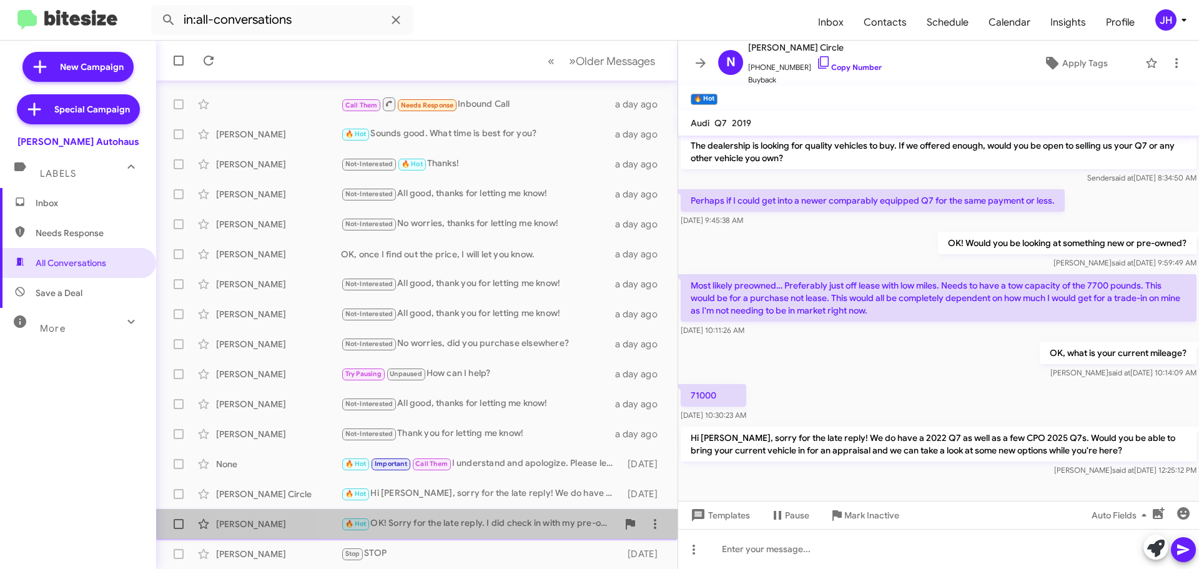
click at [478, 510] on span "[PERSON_NAME] 🔥 Hot OK! Sorry for the late reply. I did check in with my pre-ow…" at bounding box center [416, 524] width 521 height 30
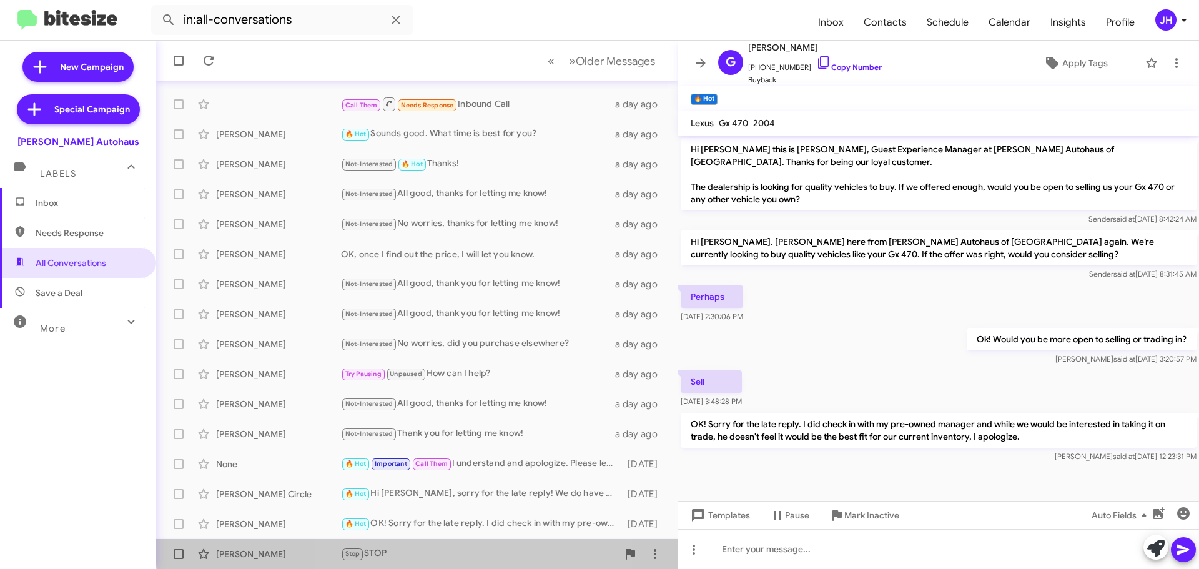
click at [450, 546] on div "Stop STOP" at bounding box center [479, 553] width 277 height 14
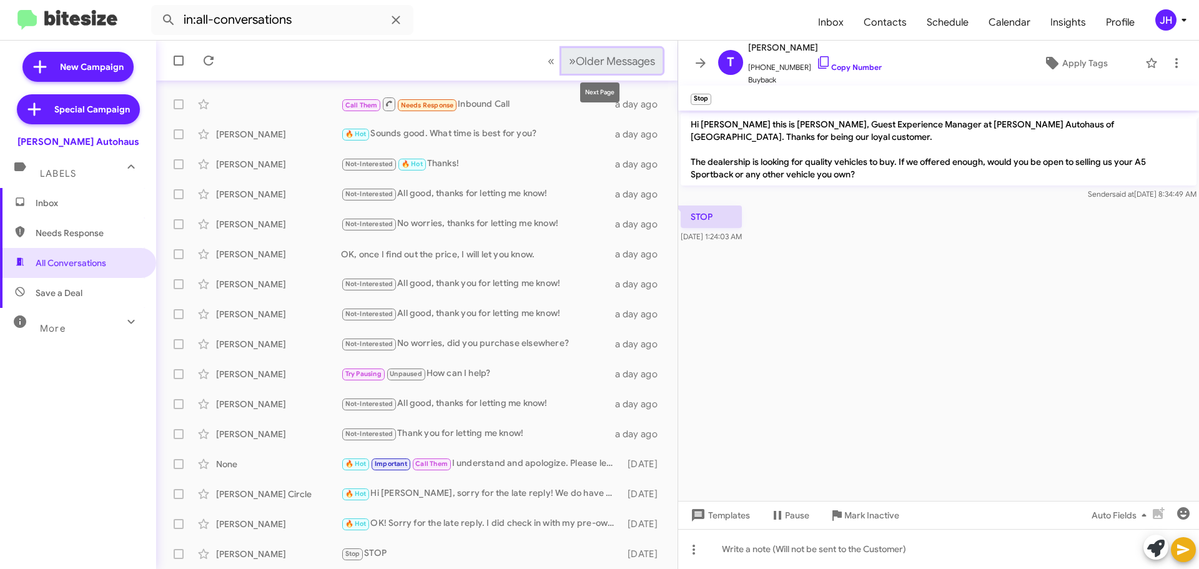
click at [581, 67] on span "Older Messages" at bounding box center [615, 61] width 79 height 14
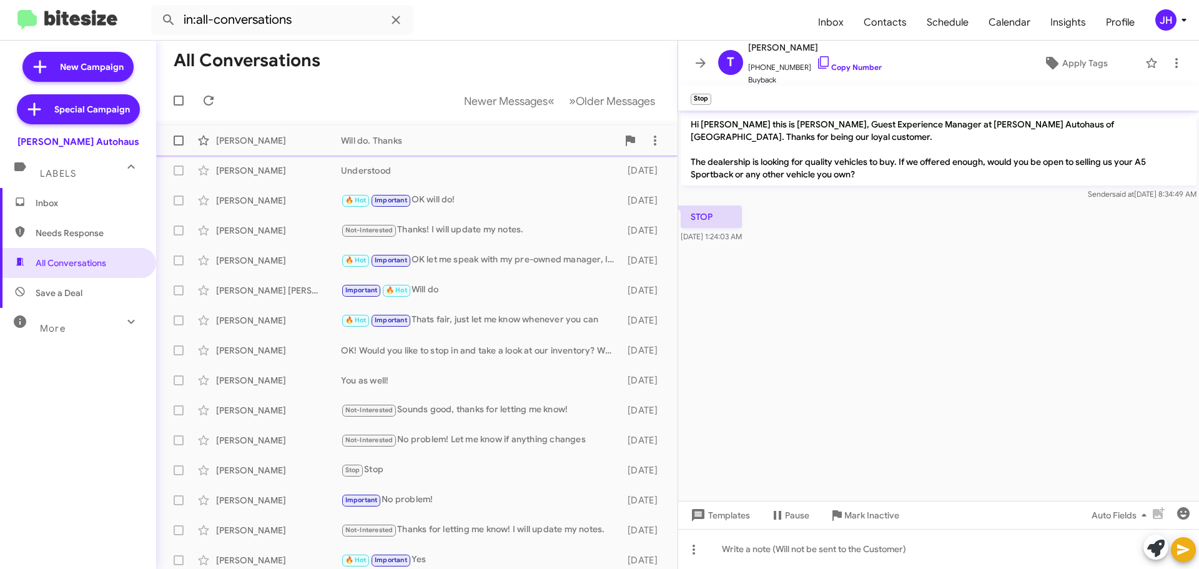
click at [450, 141] on div "Will do. Thanks" at bounding box center [479, 140] width 277 height 12
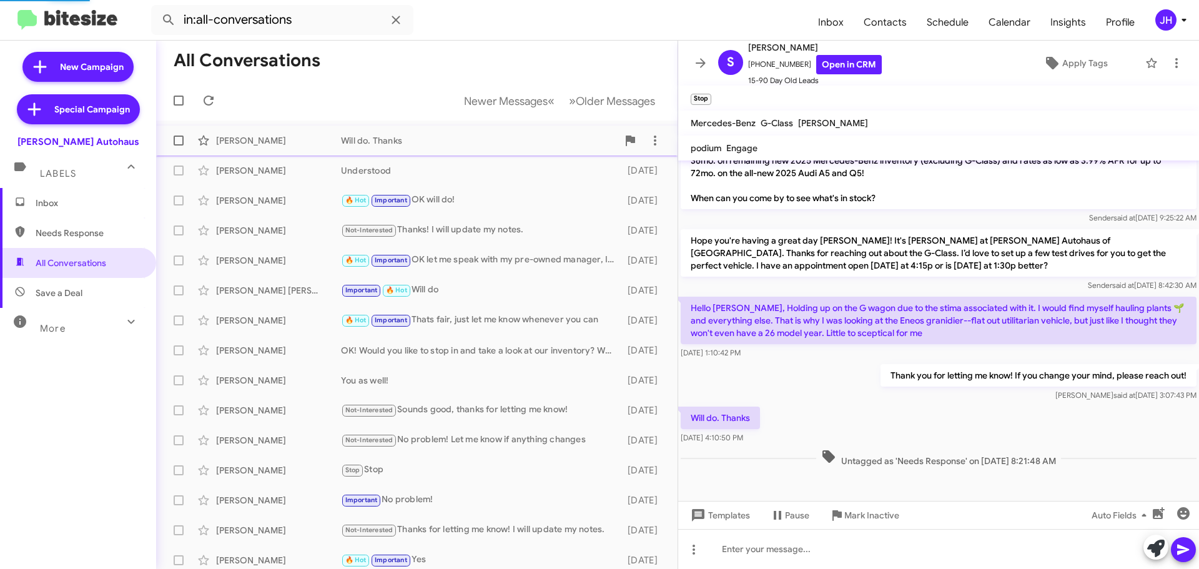
scroll to position [321, 0]
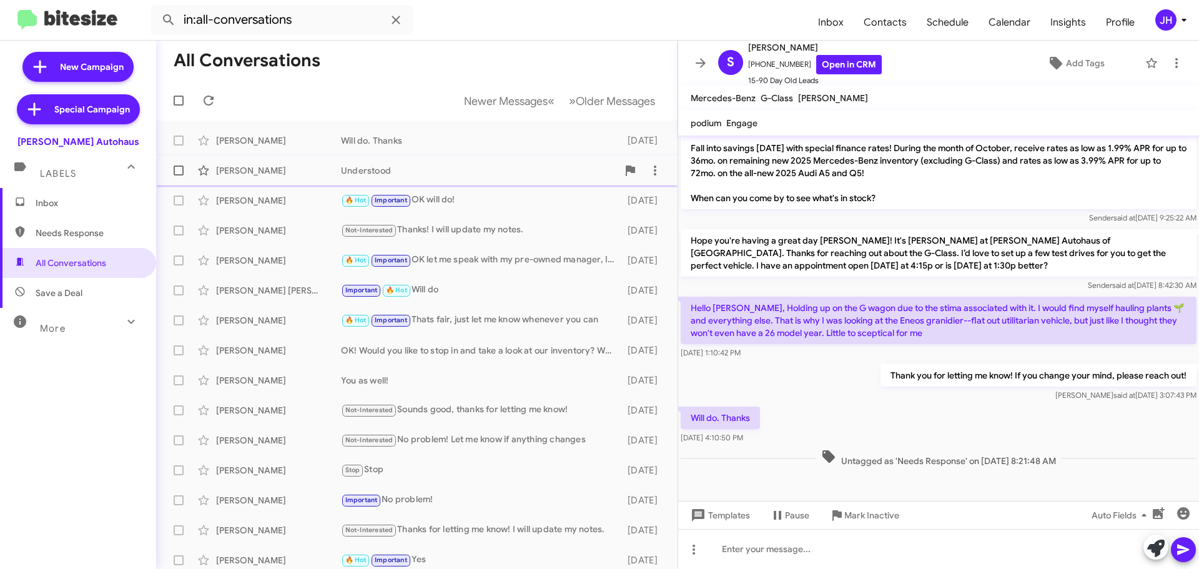
click at [441, 160] on div "[PERSON_NAME] Understood [DATE]" at bounding box center [416, 170] width 501 height 25
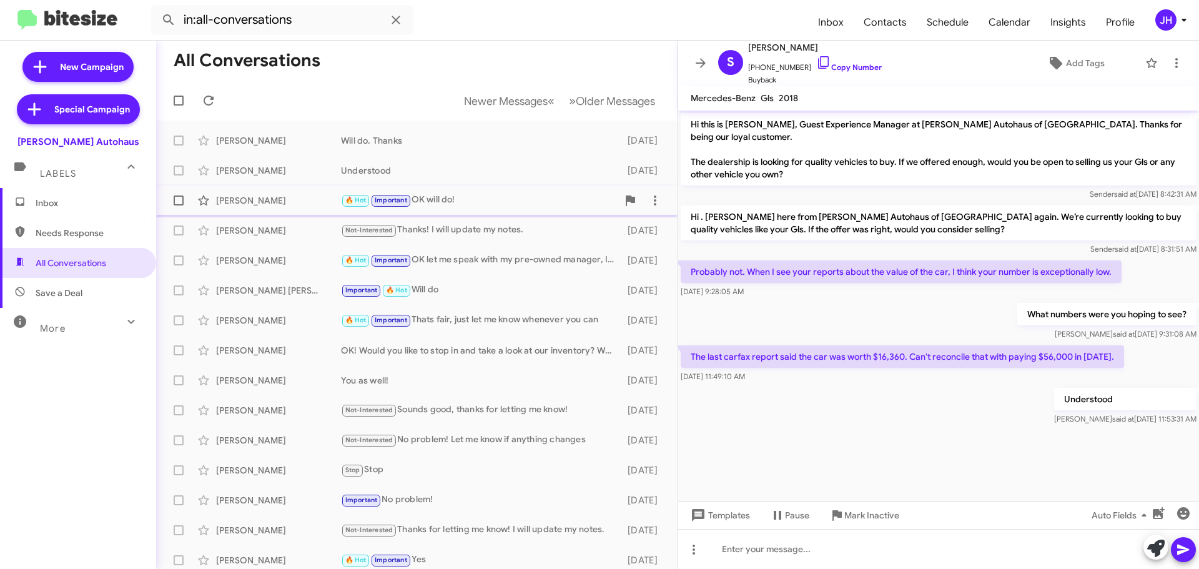
click at [458, 200] on div "🔥 Hot Important OK will do!" at bounding box center [479, 200] width 277 height 14
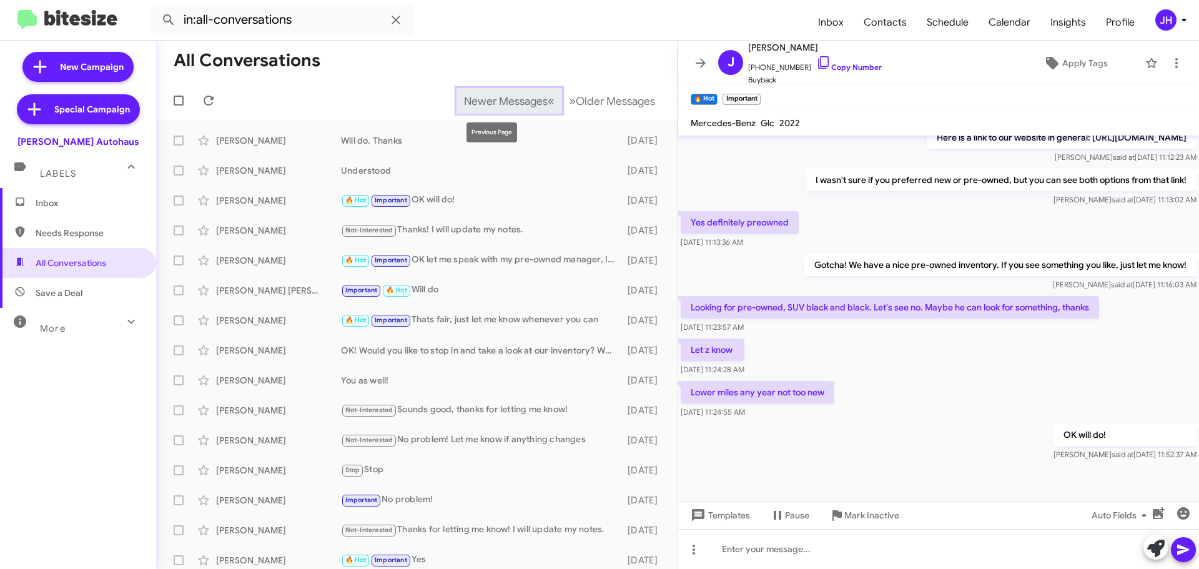
click at [476, 98] on span "Newer Messages" at bounding box center [506, 101] width 84 height 14
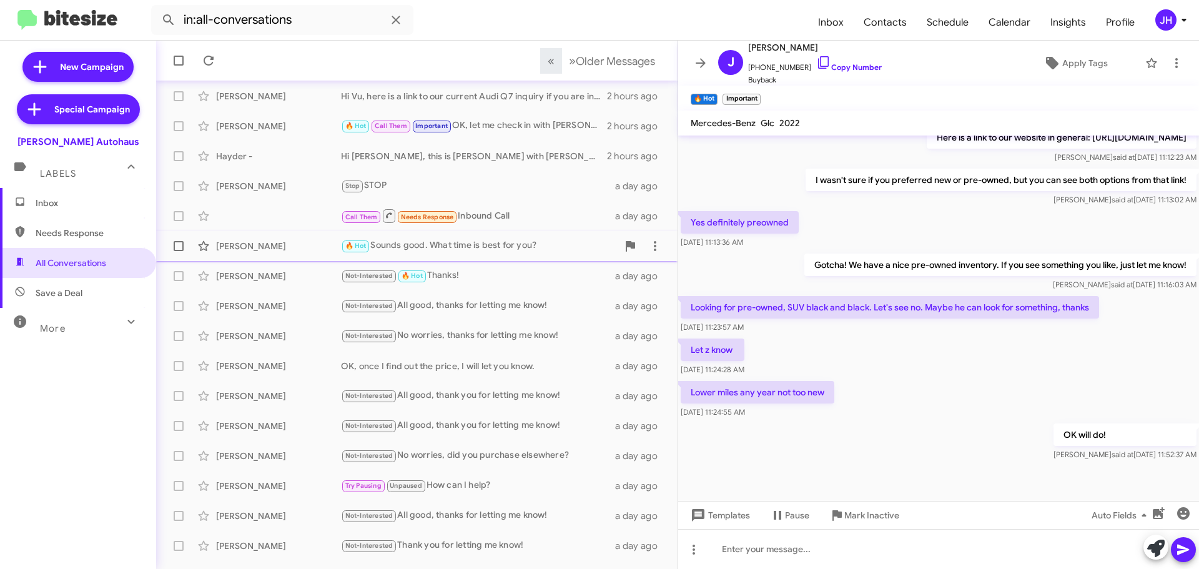
scroll to position [156, 0]
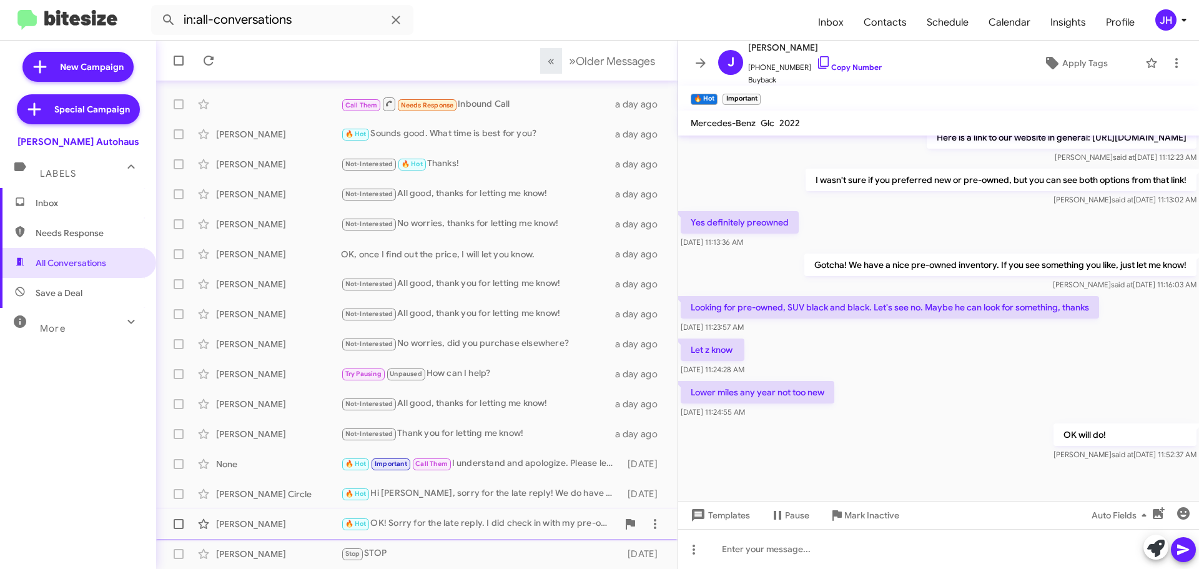
click at [500, 517] on div "🔥 Hot OK! Sorry for the late reply. I did check in with my pre-owned manager an…" at bounding box center [479, 523] width 277 height 14
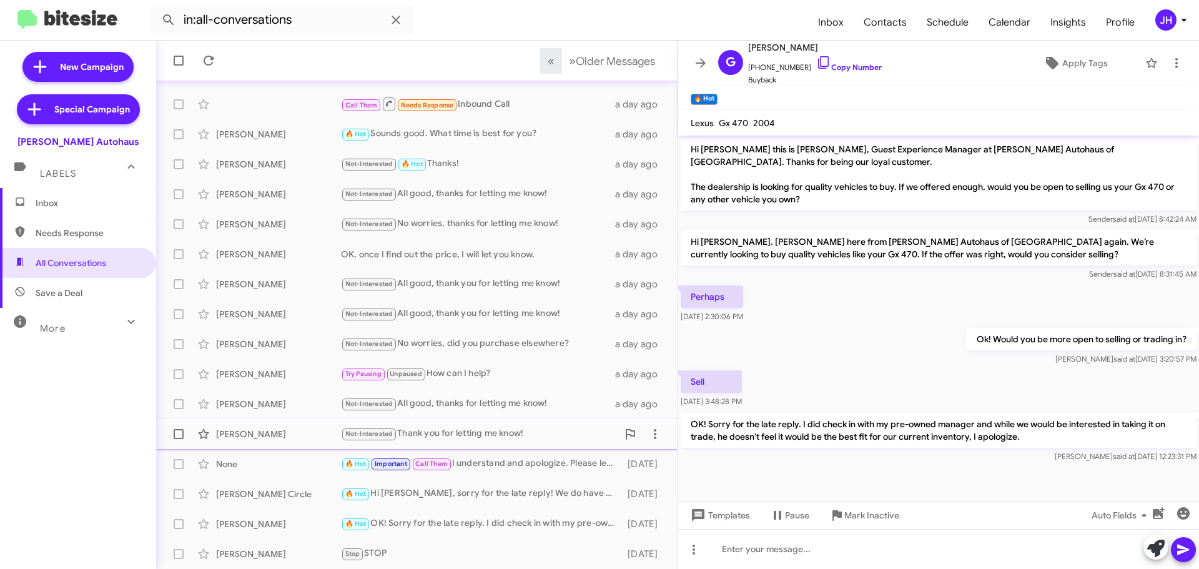
click at [520, 438] on div "Not-Interested Thank you for letting me know!" at bounding box center [479, 434] width 277 height 14
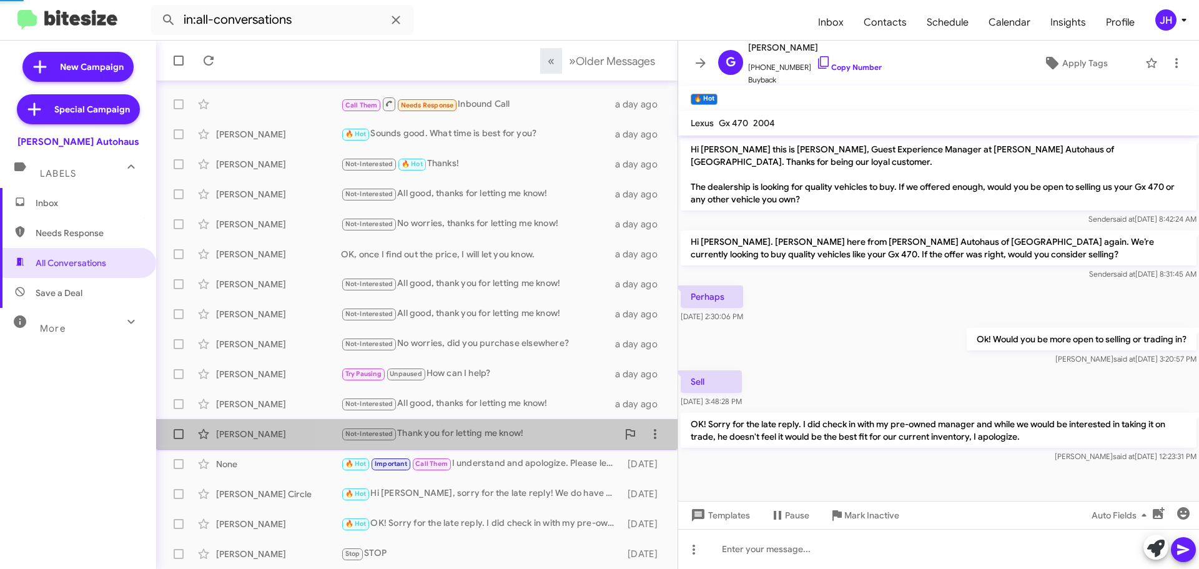
scroll to position [371, 0]
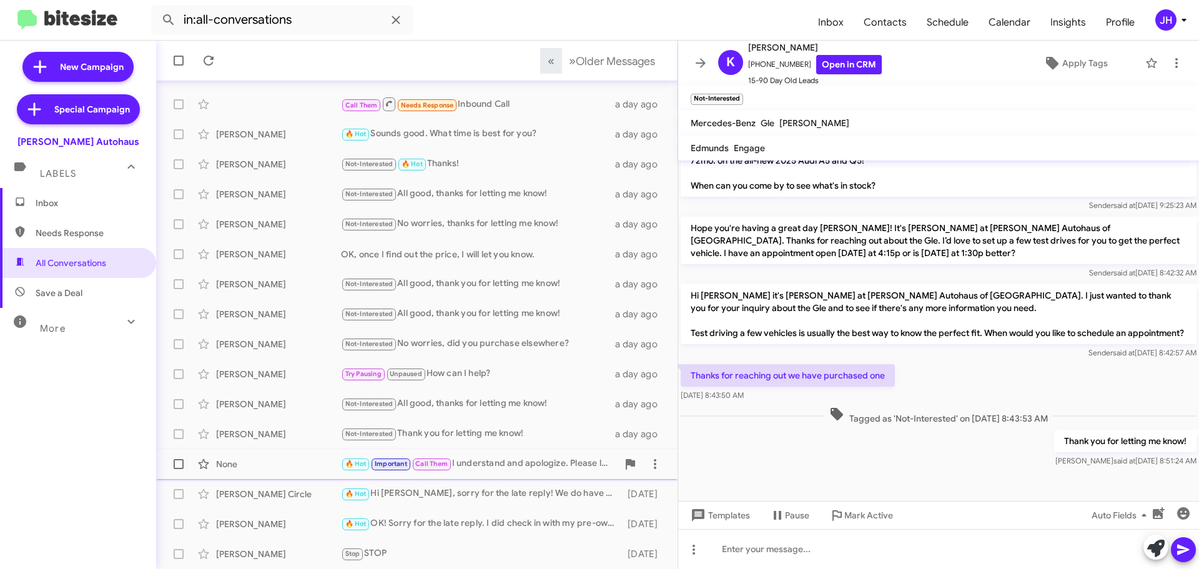
click at [513, 460] on div "🔥 Hot Important Call Them I understand and apologize. Please let us know if any…" at bounding box center [479, 463] width 277 height 14
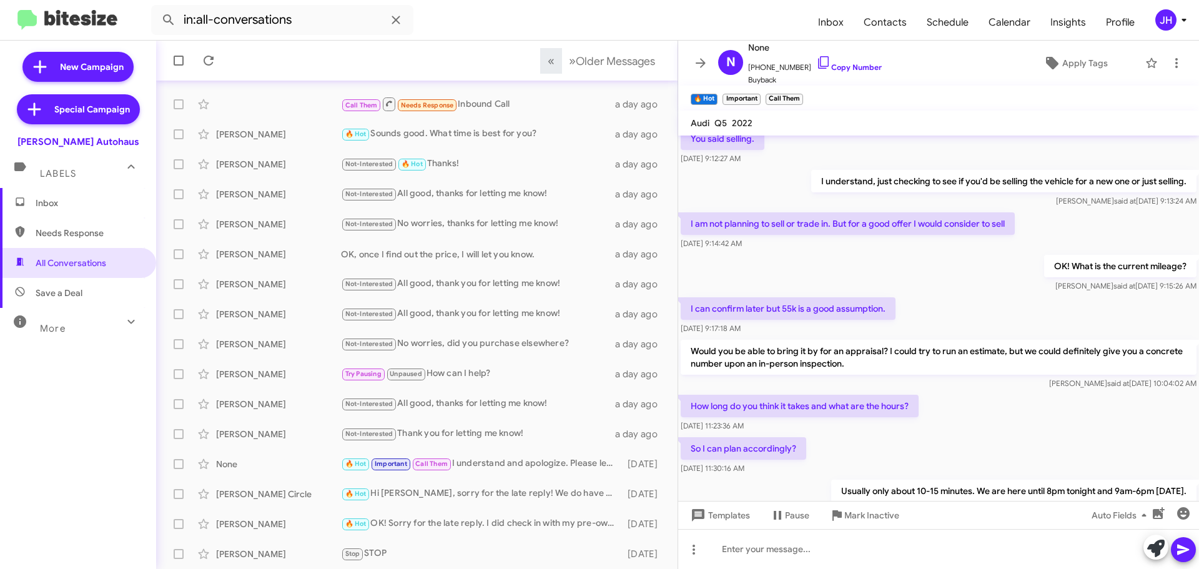
scroll to position [9, 0]
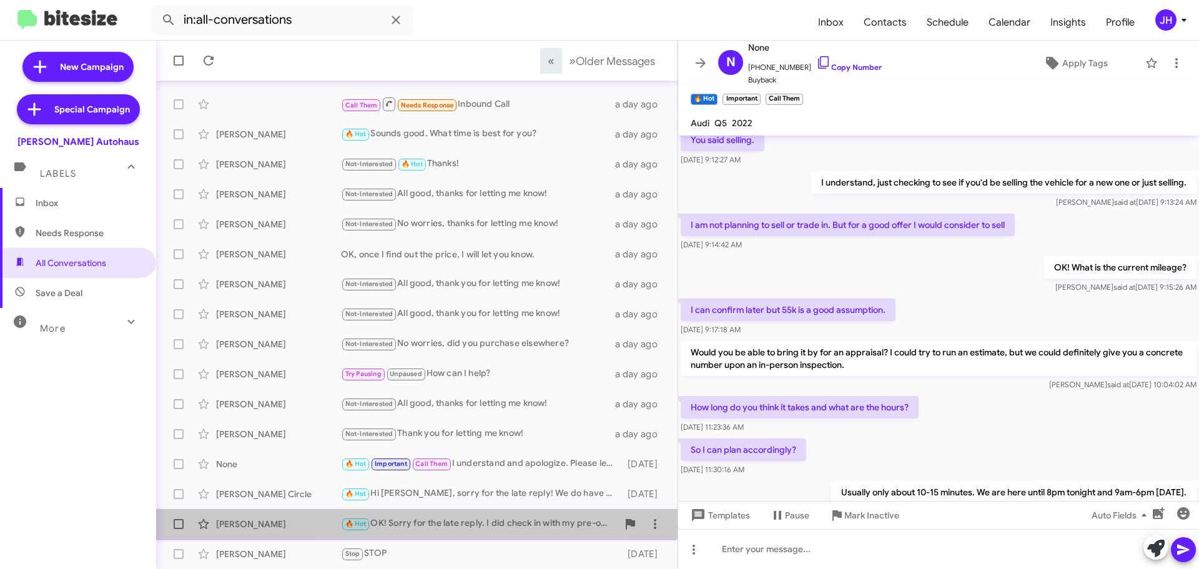
click at [456, 514] on div "[PERSON_NAME] 🔥 Hot OK! Sorry for the late reply. I did check in with my pre-ow…" at bounding box center [416, 523] width 501 height 25
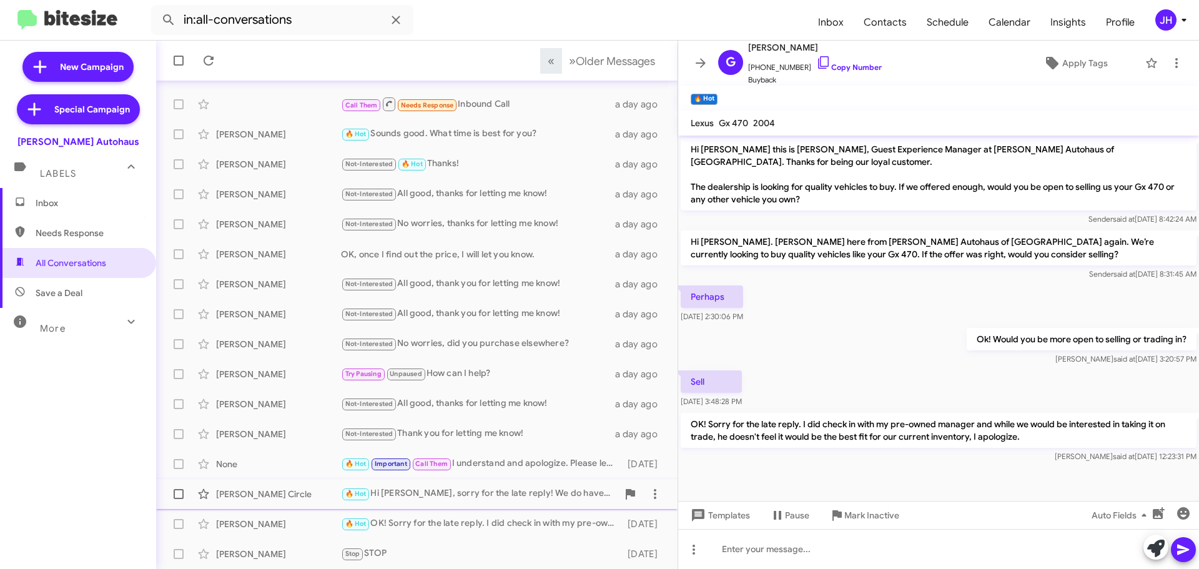
click at [456, 493] on div "🔥 Hot Hi [PERSON_NAME], sorry for the late reply! We do have a 2022 Q7 as well …" at bounding box center [479, 493] width 277 height 14
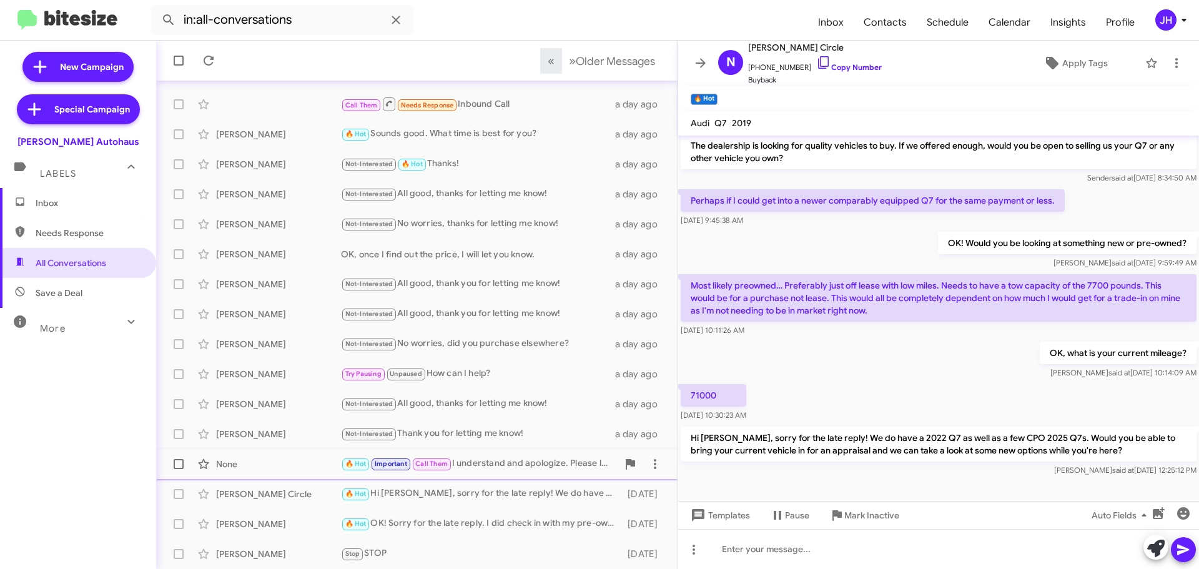
click at [491, 464] on div "🔥 Hot Important Call Them I understand and apologize. Please let us know if any…" at bounding box center [479, 463] width 277 height 14
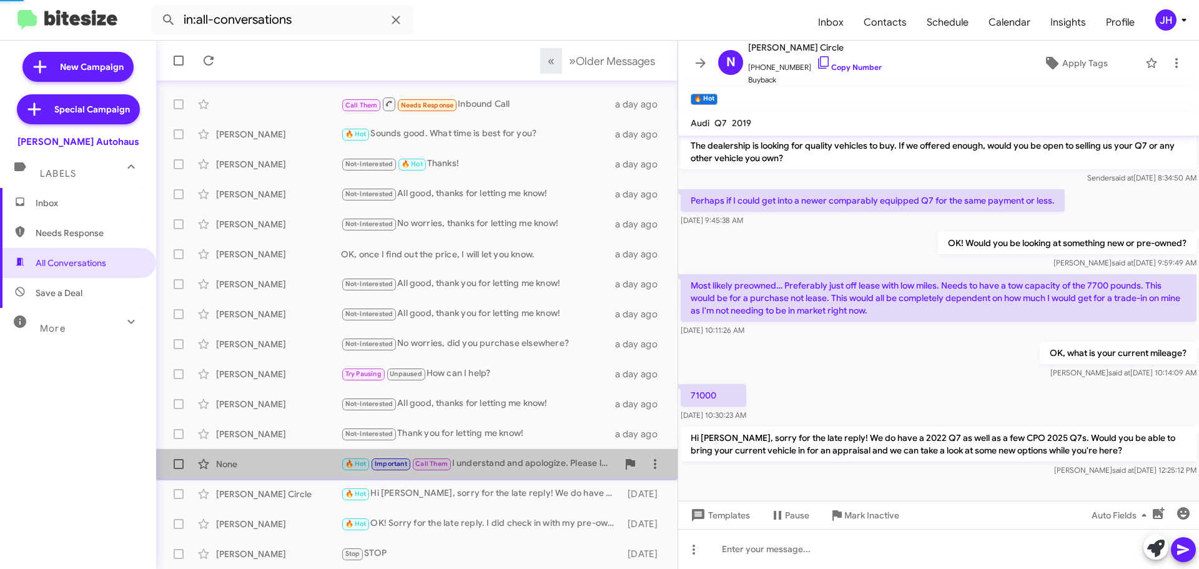
scroll to position [634, 0]
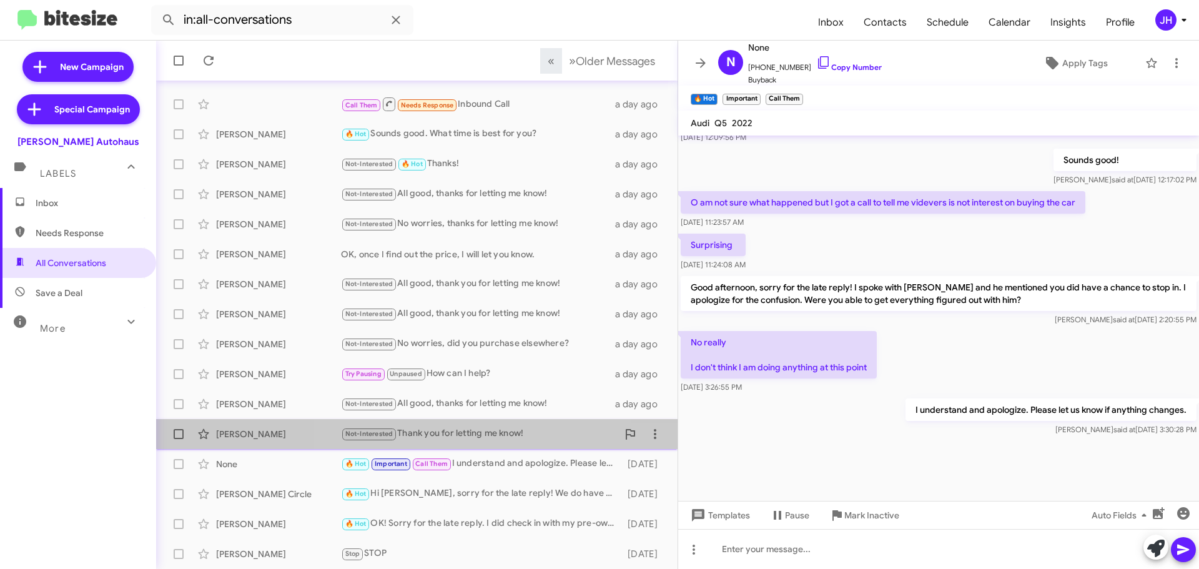
click at [495, 445] on div "[PERSON_NAME] Not-Interested Thank you for letting me know! a day ago" at bounding box center [416, 434] width 501 height 25
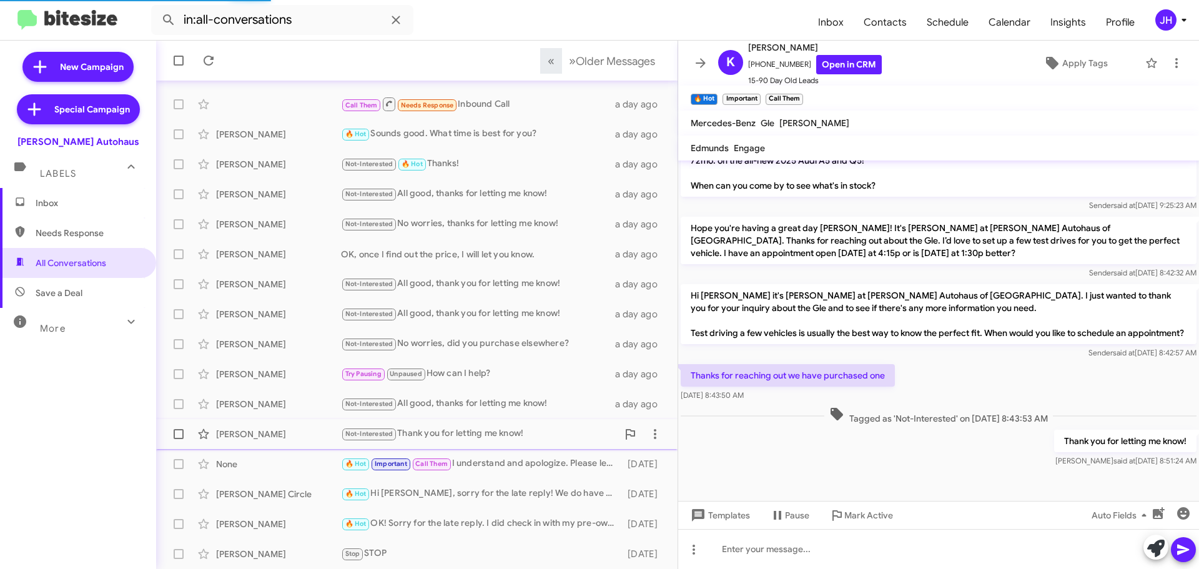
scroll to position [371, 0]
click at [500, 412] on div "[PERSON_NAME] Not-Interested All good, thanks for letting me know! a day ago" at bounding box center [416, 404] width 501 height 25
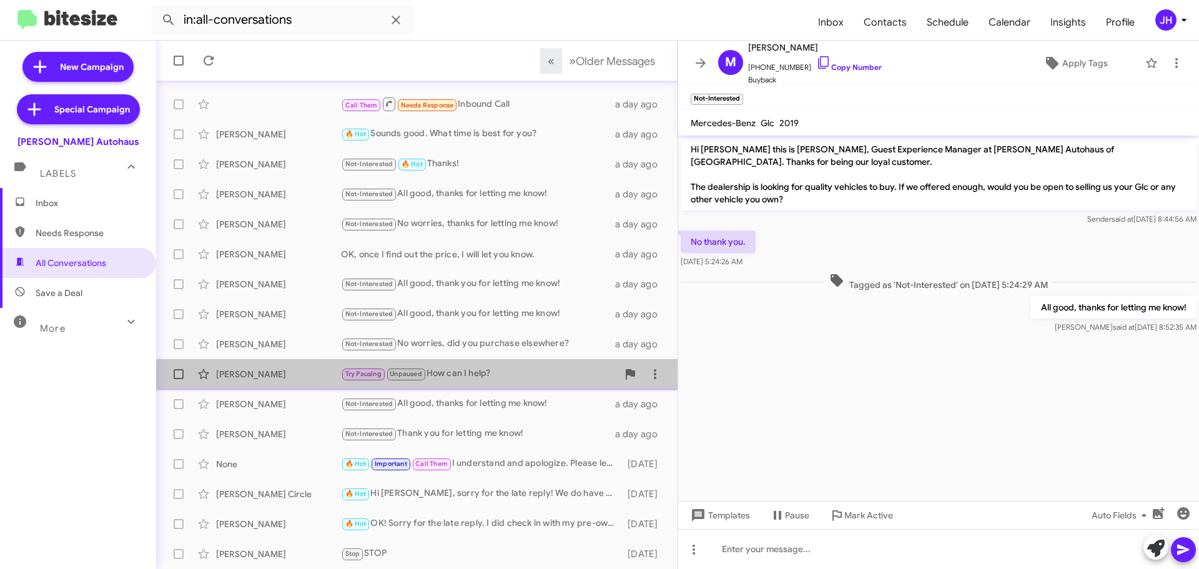
click at [520, 382] on div "[PERSON_NAME] Try Pausing Unpaused How can I help? a day ago" at bounding box center [416, 374] width 501 height 25
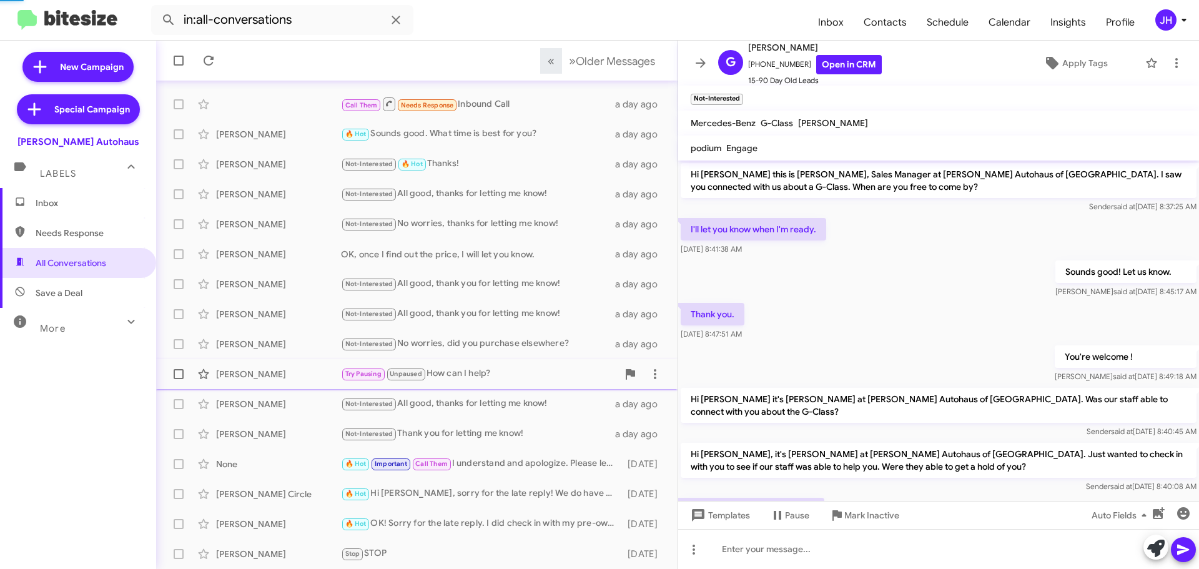
scroll to position [634, 0]
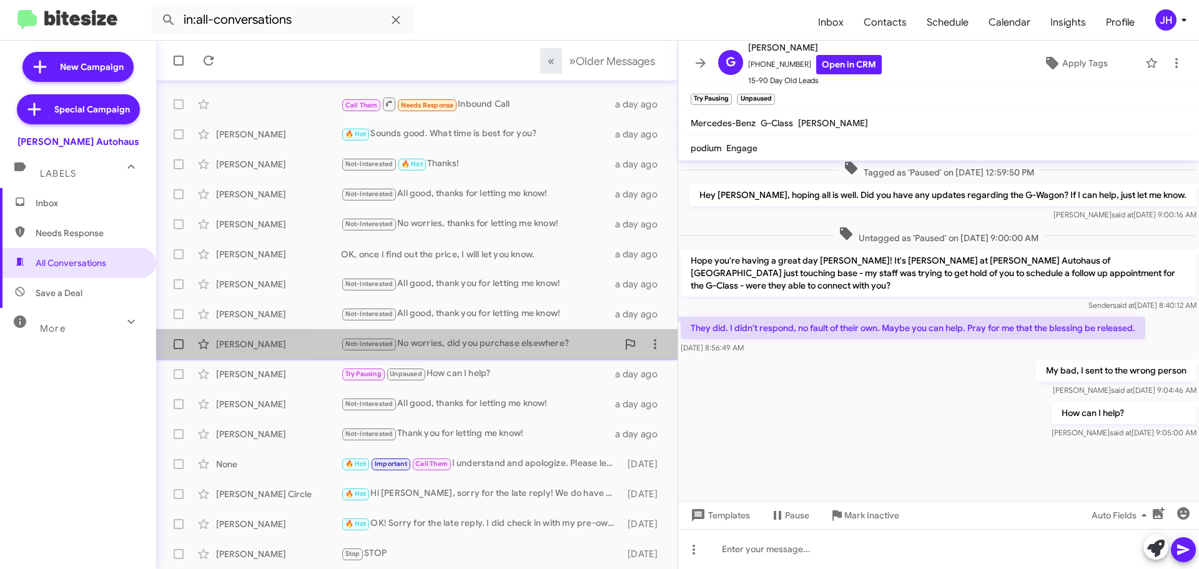
click at [515, 351] on div "Not-Interested No worries, did you purchase elsewhere?" at bounding box center [479, 344] width 277 height 14
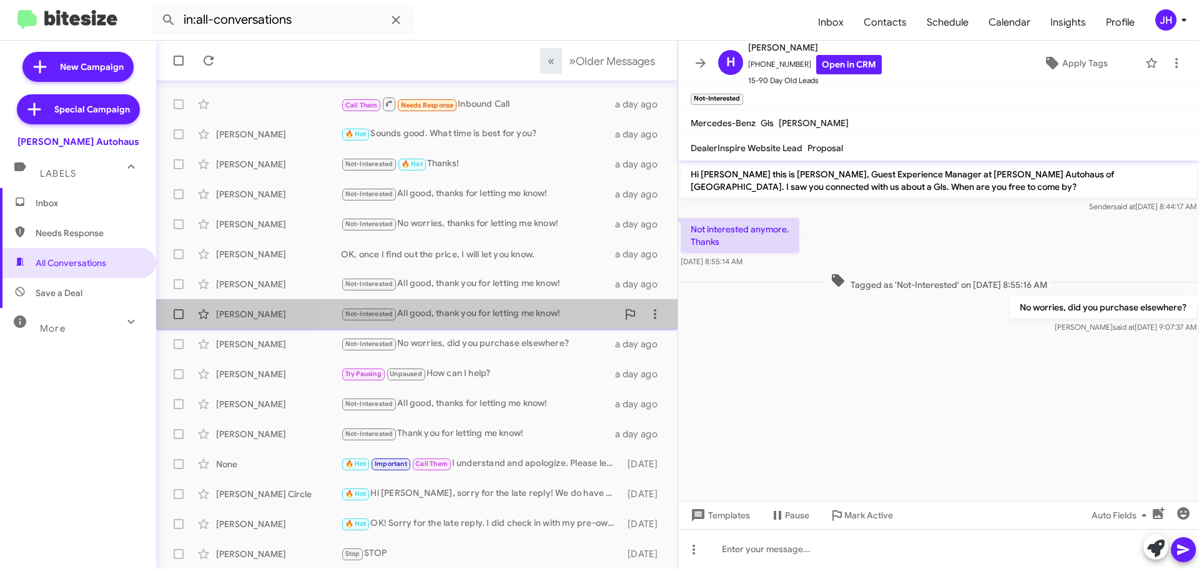
click at [529, 317] on div "Not-Interested All good, thank you for letting me know!" at bounding box center [479, 314] width 277 height 14
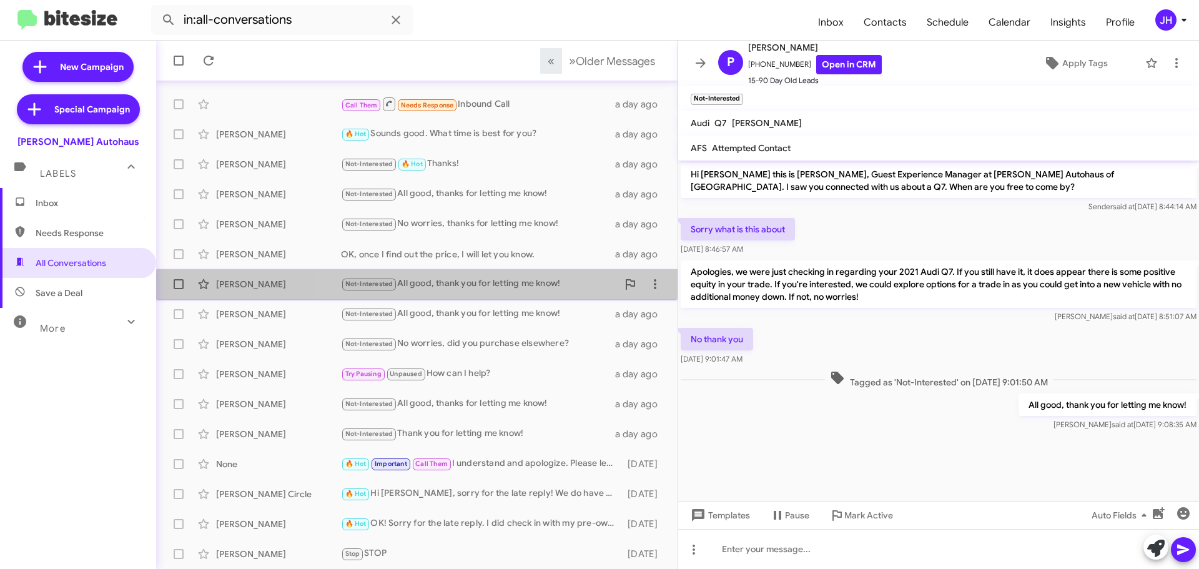
click at [526, 294] on div "[PERSON_NAME] Not-Interested All good, thank you for letting me know! a day ago" at bounding box center [416, 284] width 501 height 25
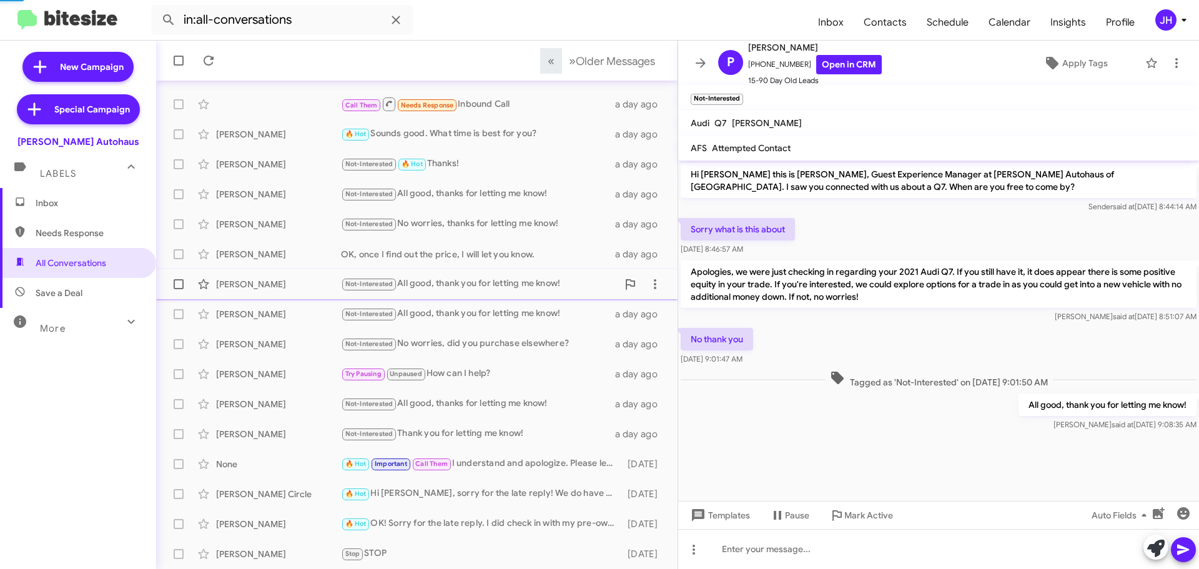
scroll to position [76, 0]
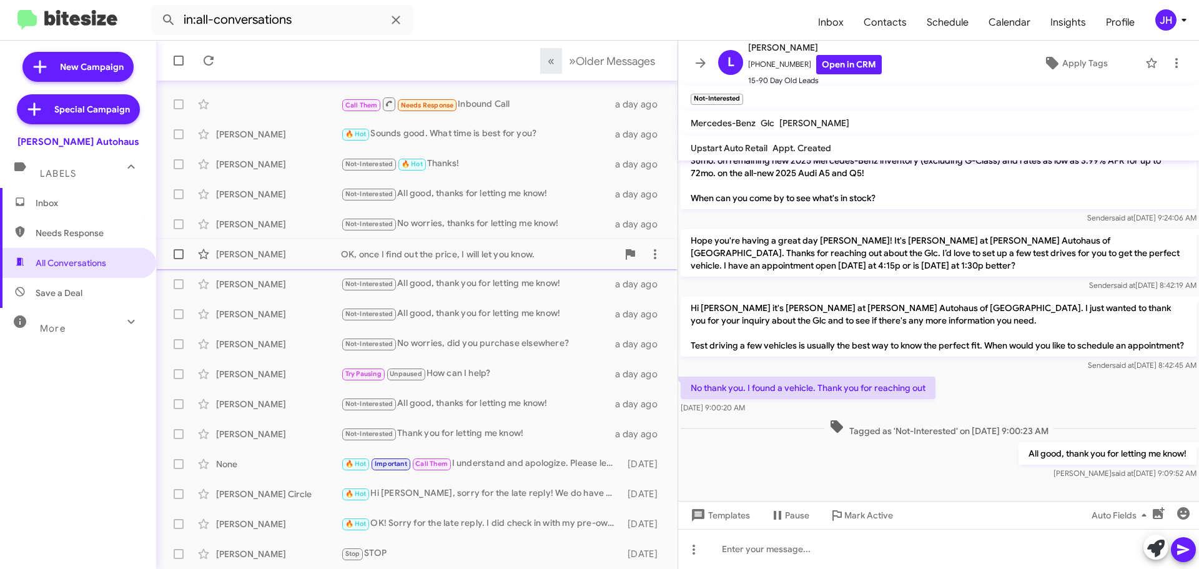
click at [515, 264] on div "[PERSON_NAME] OK, once I find out the price, I will let you know. a day ago" at bounding box center [416, 254] width 501 height 25
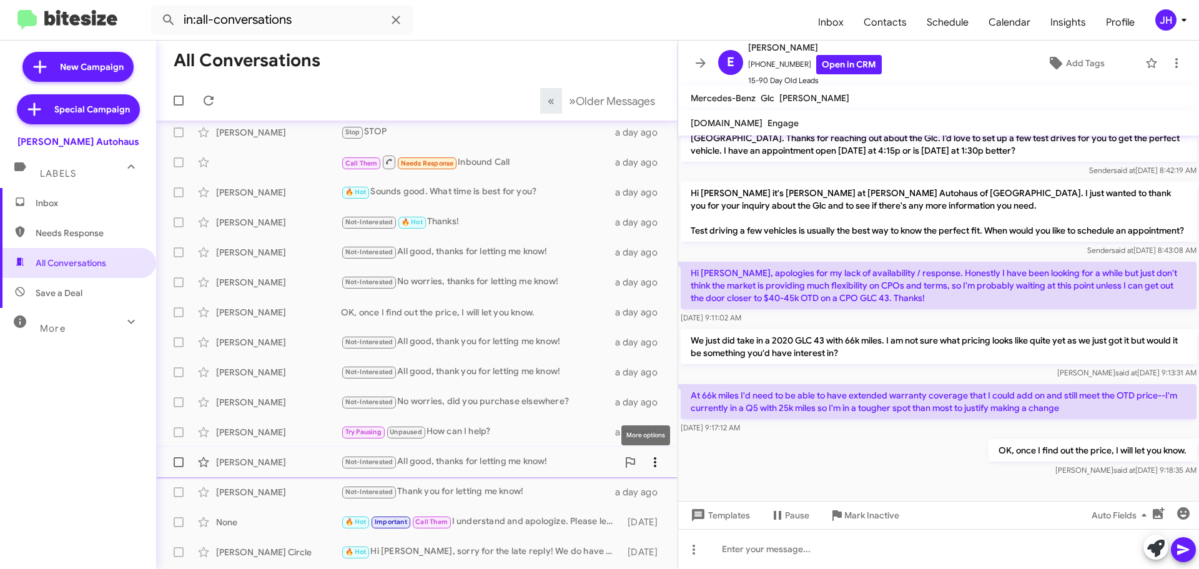
scroll to position [94, 0]
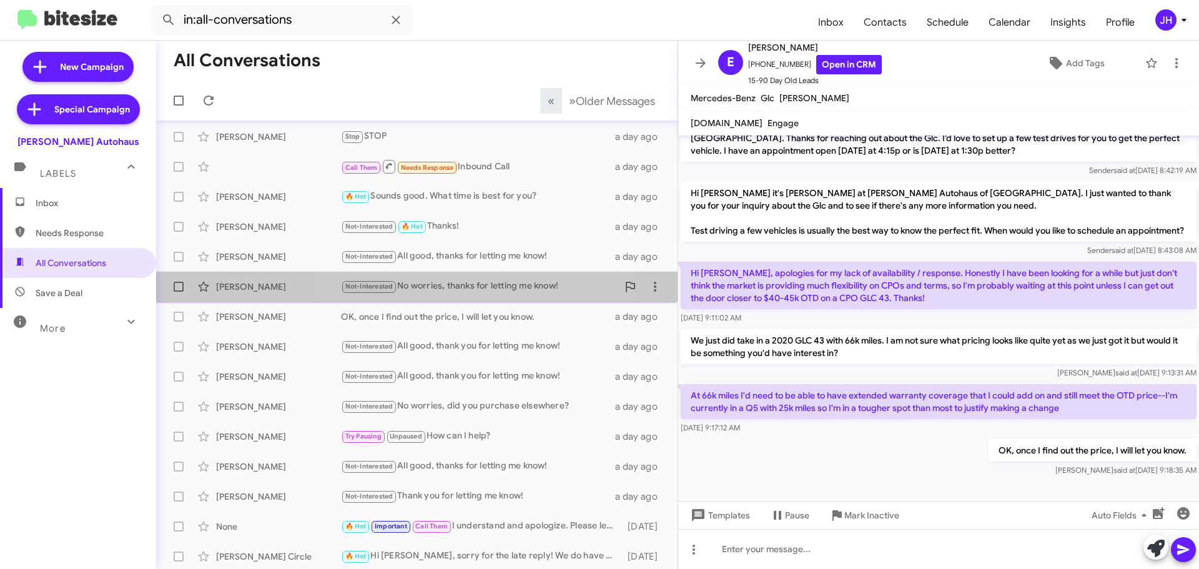
click at [468, 281] on div "Not-Interested No worries, thanks for letting me know!" at bounding box center [479, 286] width 277 height 14
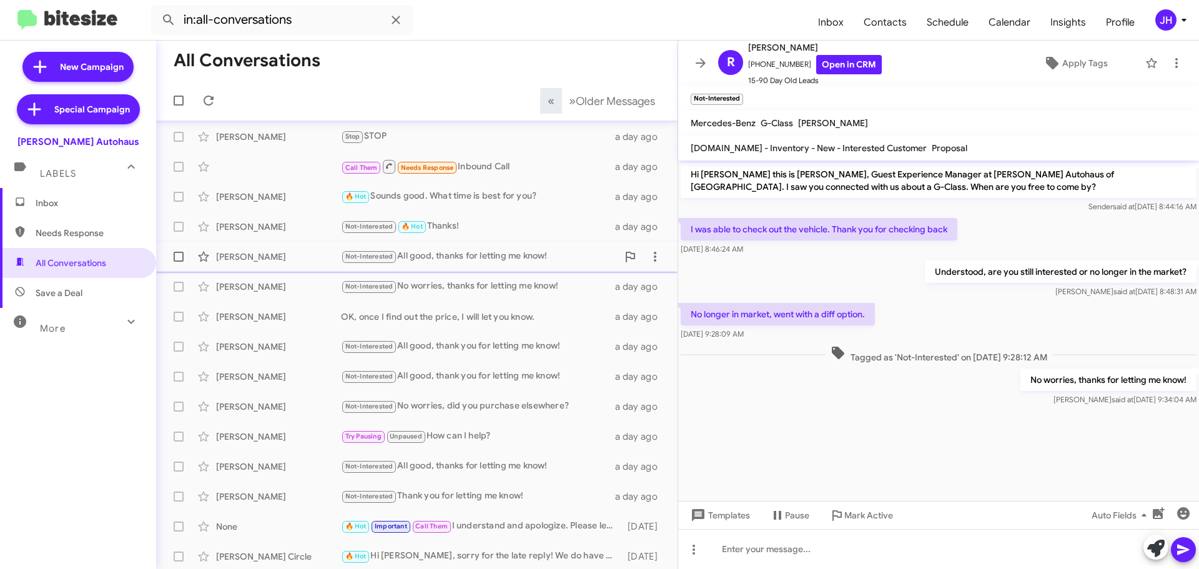
click at [473, 261] on div "Not-Interested All good, thanks for letting me know!" at bounding box center [479, 256] width 277 height 14
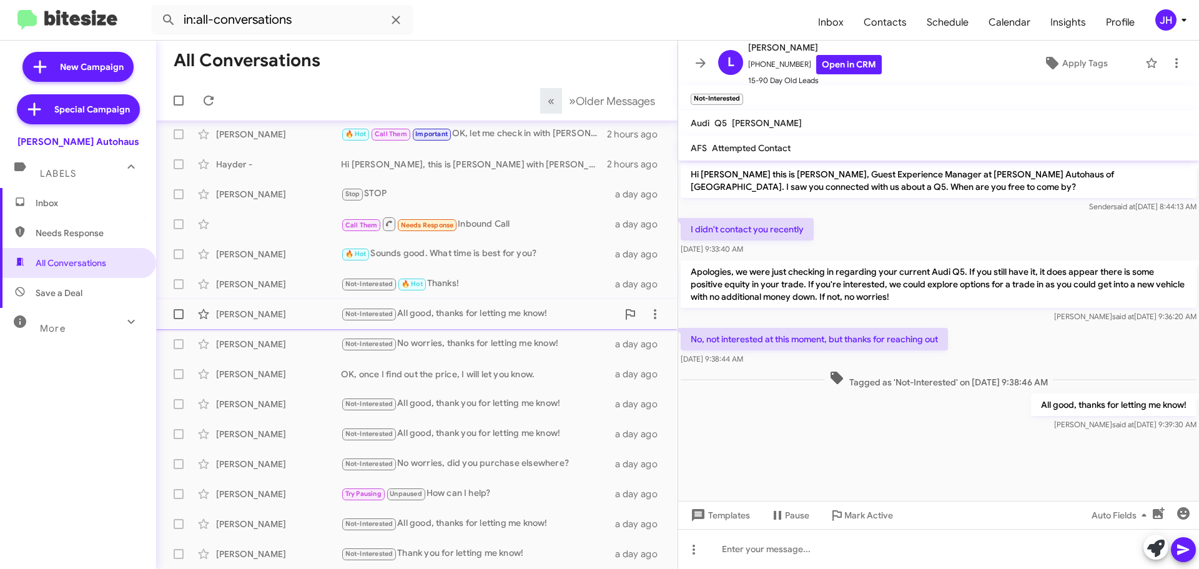
scroll to position [31, 0]
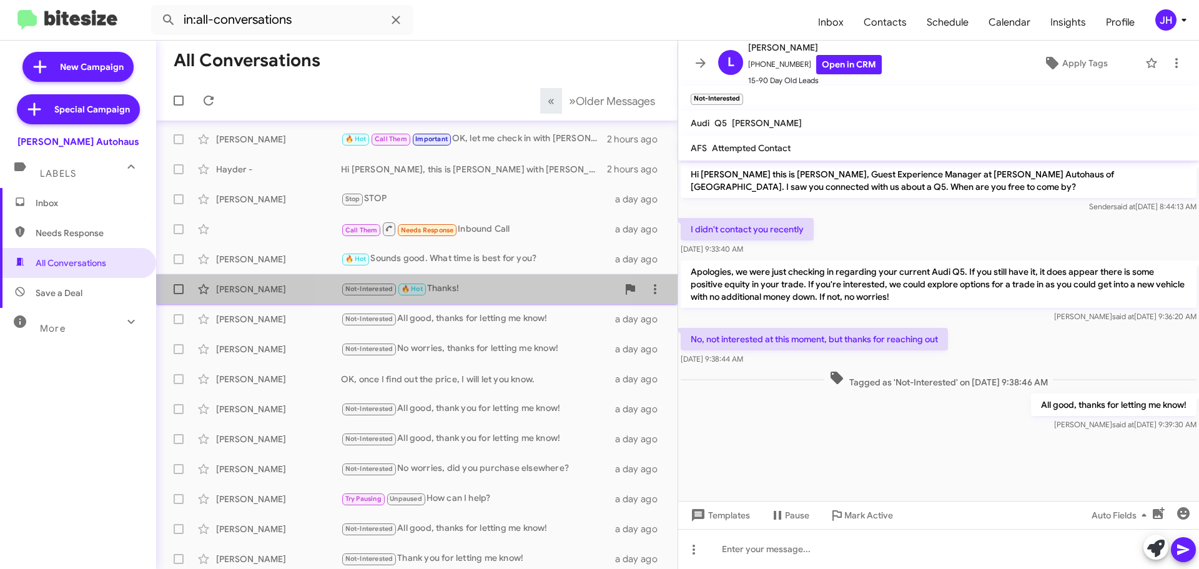
click at [471, 284] on div "Not-Interested 🔥 Hot Thanks!" at bounding box center [479, 289] width 277 height 14
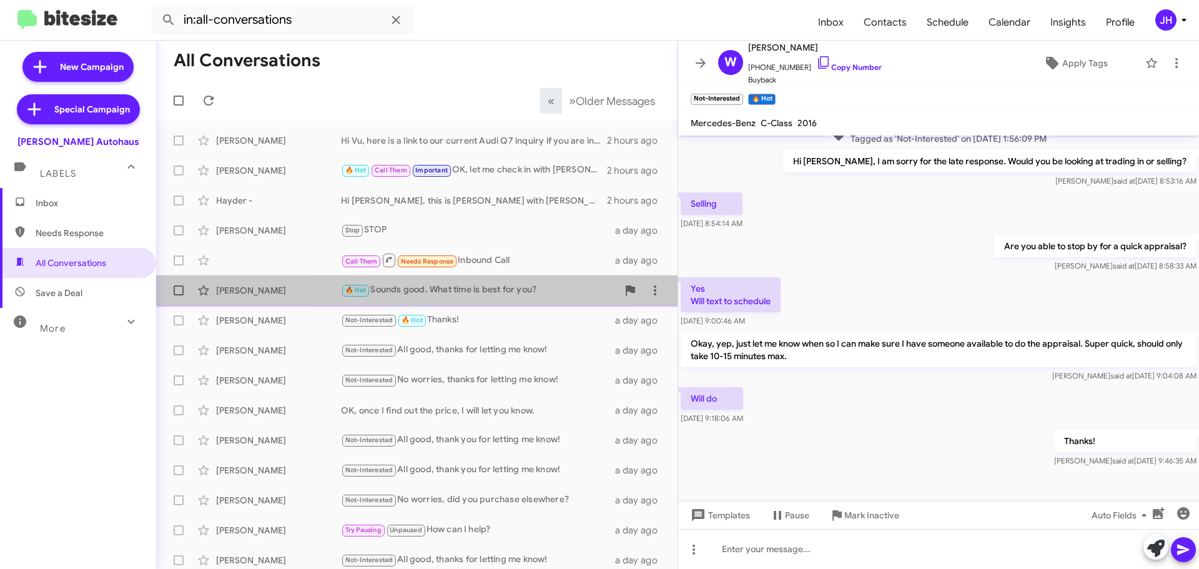
click at [467, 295] on div "🔥 Hot Sounds good. What time is best for you?" at bounding box center [479, 290] width 277 height 14
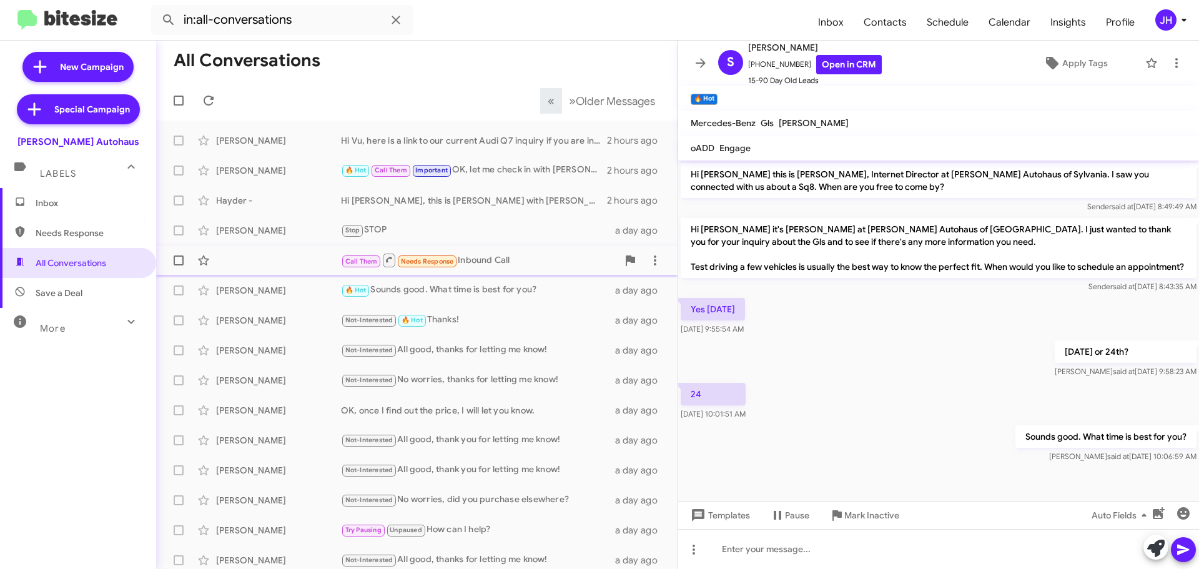
click at [484, 260] on div "Call Them Needs Response Inbound Call" at bounding box center [479, 260] width 277 height 16
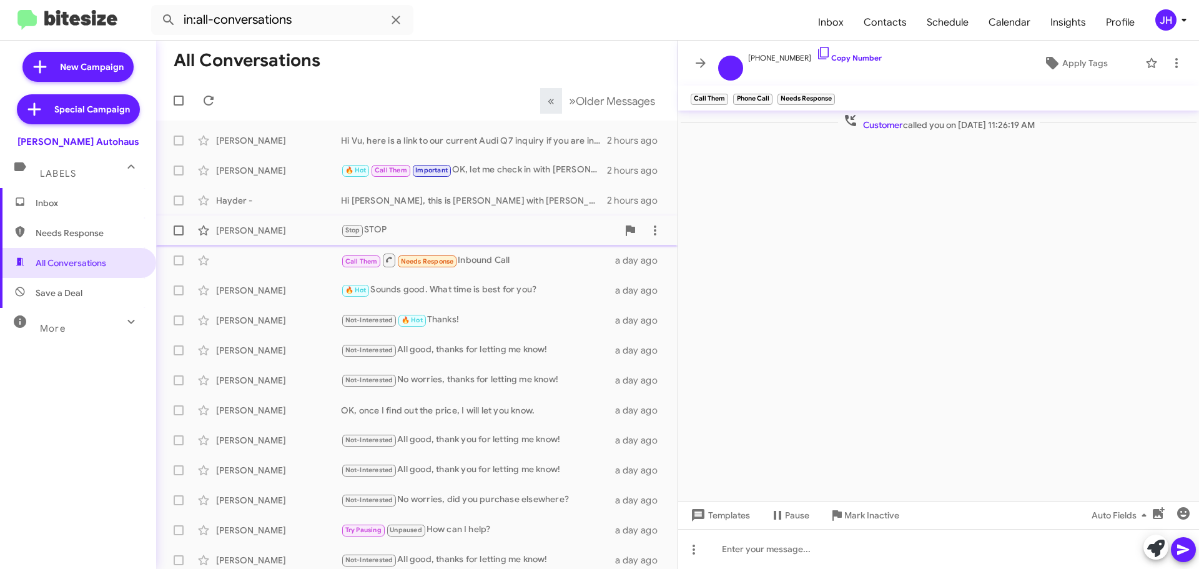
click at [513, 234] on div "Stop STOP" at bounding box center [479, 230] width 277 height 14
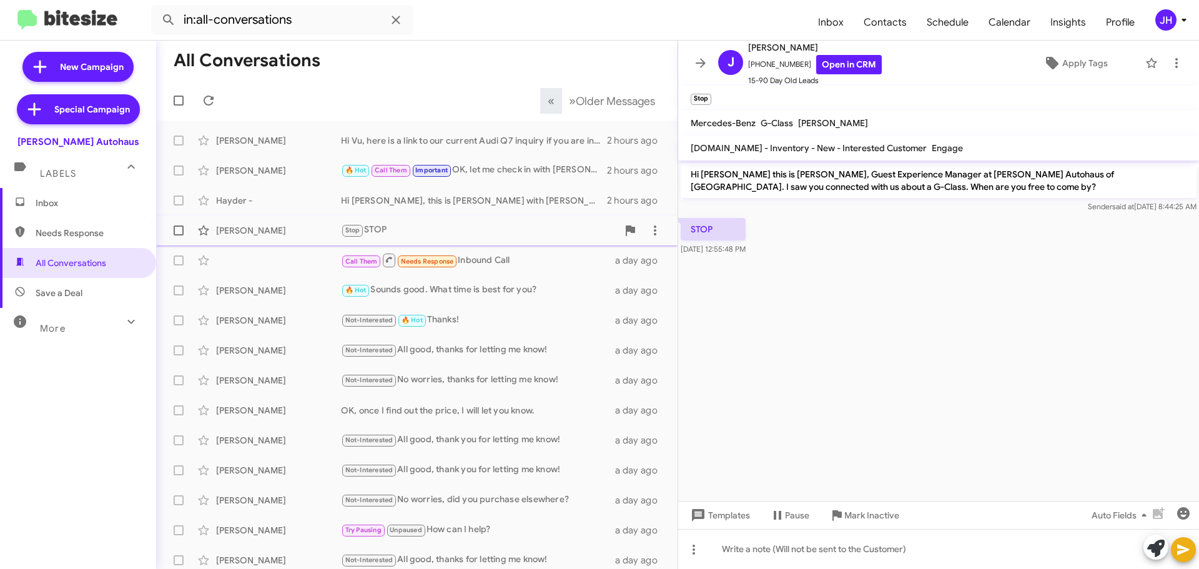
click at [468, 232] on div "Stop STOP" at bounding box center [479, 230] width 277 height 14
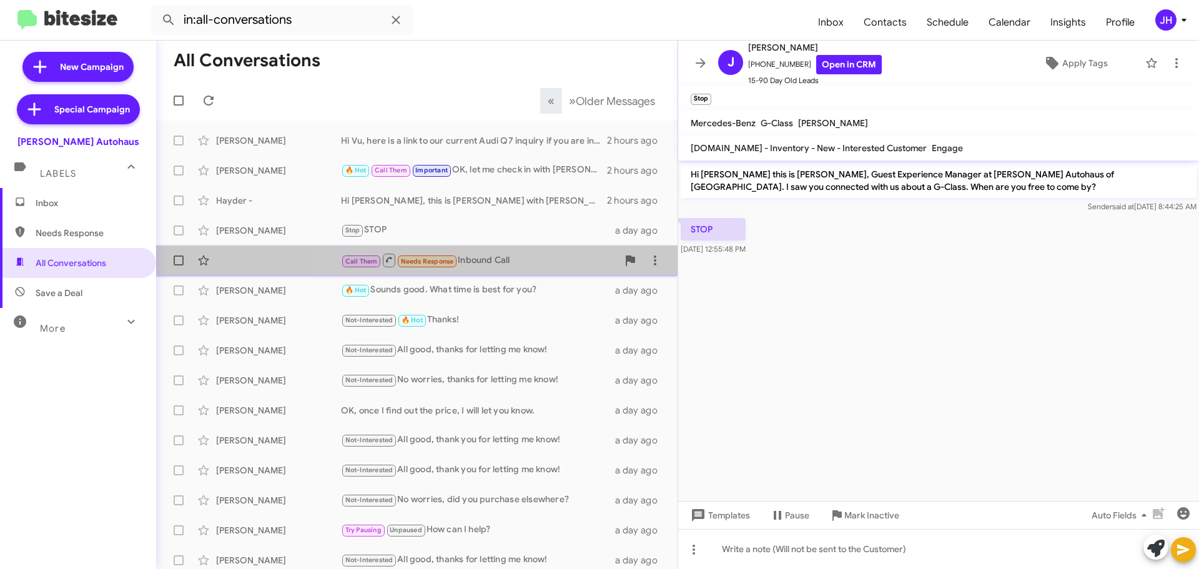
click at [534, 258] on div "Call Them Needs Response Inbound Call" at bounding box center [479, 260] width 277 height 16
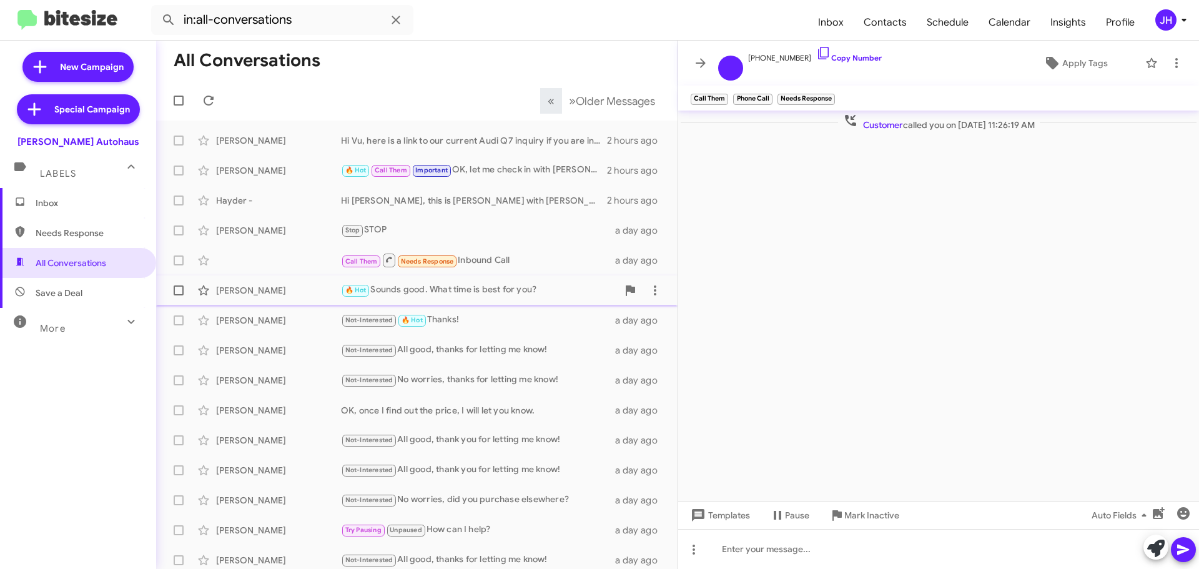
click at [525, 284] on div "🔥 Hot Sounds good. What time is best for you?" at bounding box center [479, 290] width 277 height 14
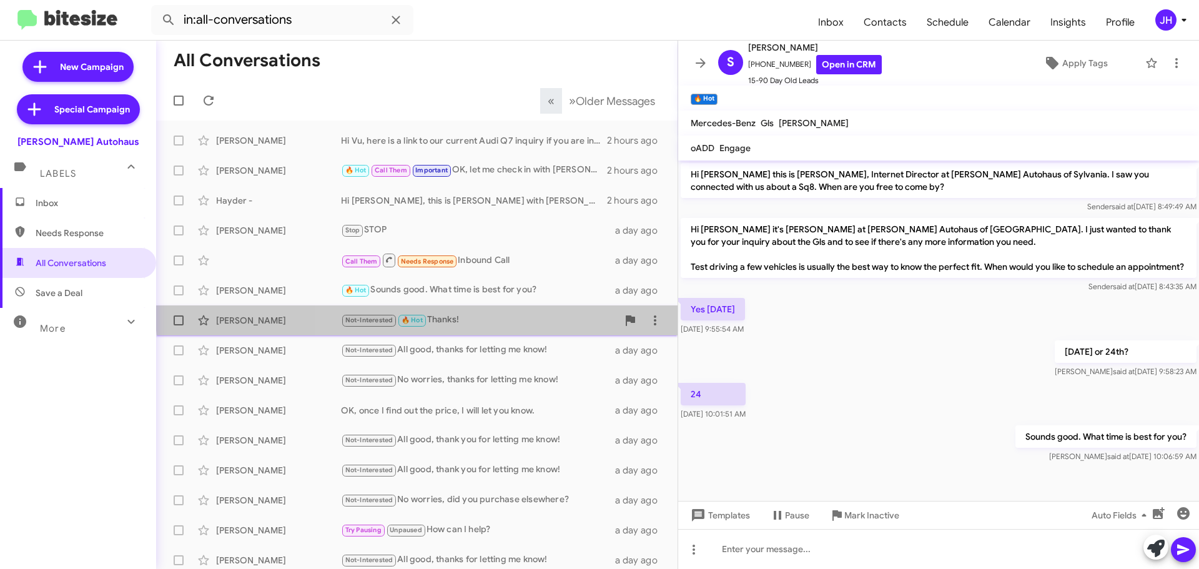
click at [505, 310] on div "[PERSON_NAME] Not-Interested 🔥 Hot Thanks! a day ago" at bounding box center [416, 320] width 501 height 25
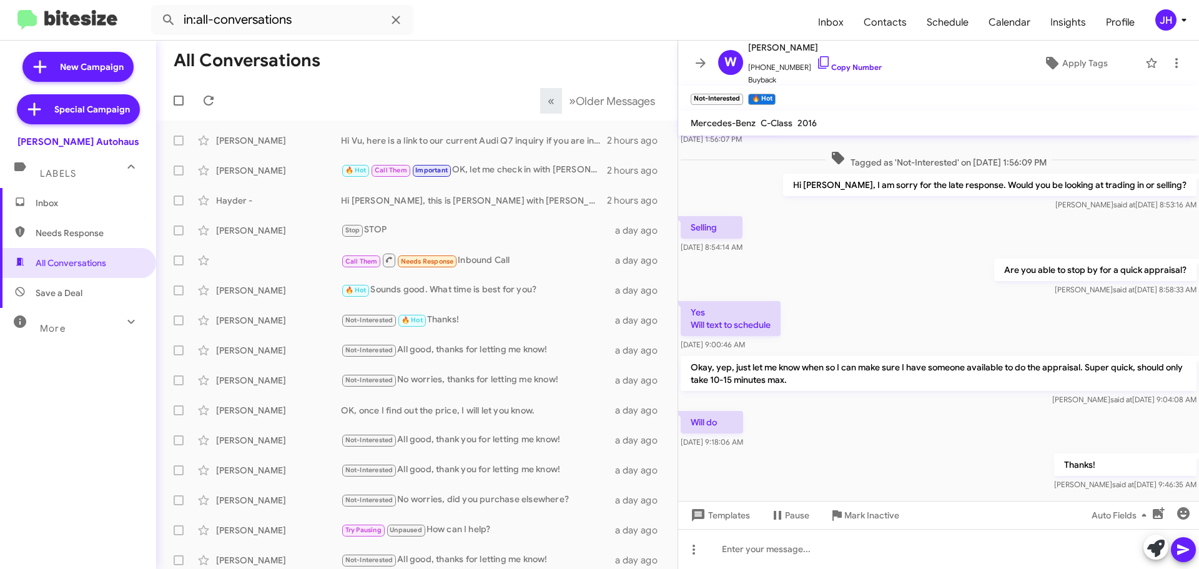
scroll to position [171, 0]
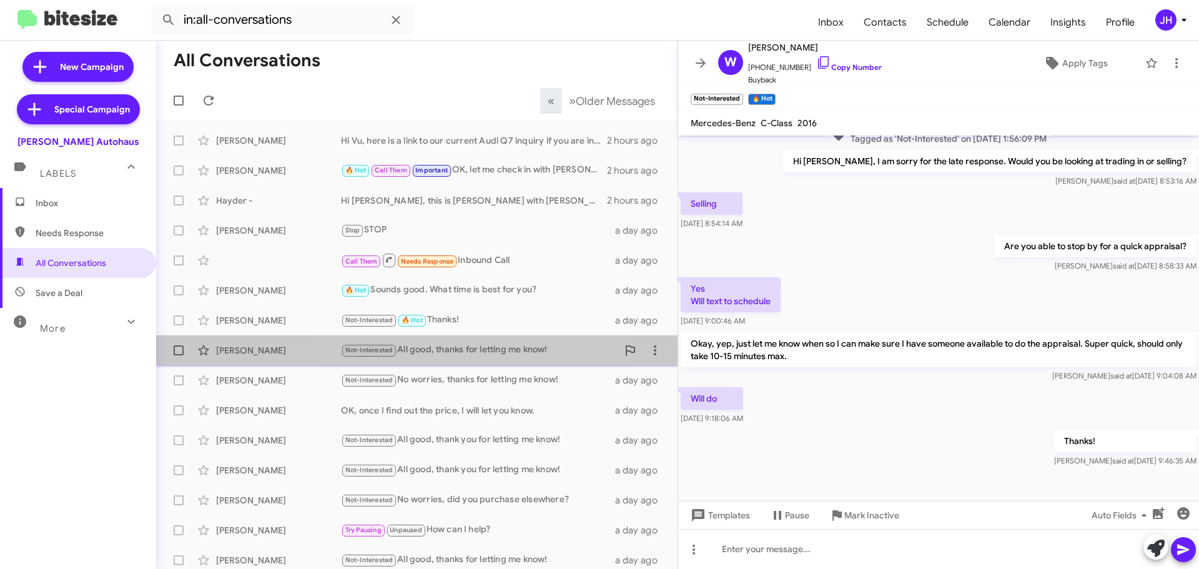
click at [458, 352] on div "Not-Interested All good, thanks for letting me know!" at bounding box center [479, 350] width 277 height 14
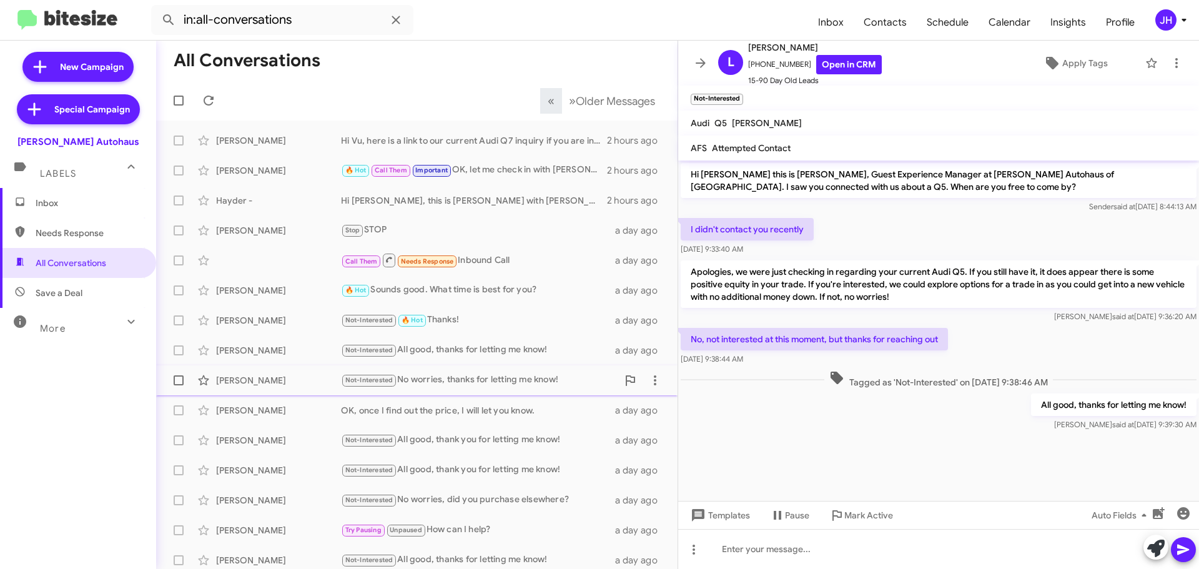
click at [468, 372] on div "[PERSON_NAME] Not-Interested No worries, thanks for letting me know! a day ago" at bounding box center [416, 380] width 501 height 25
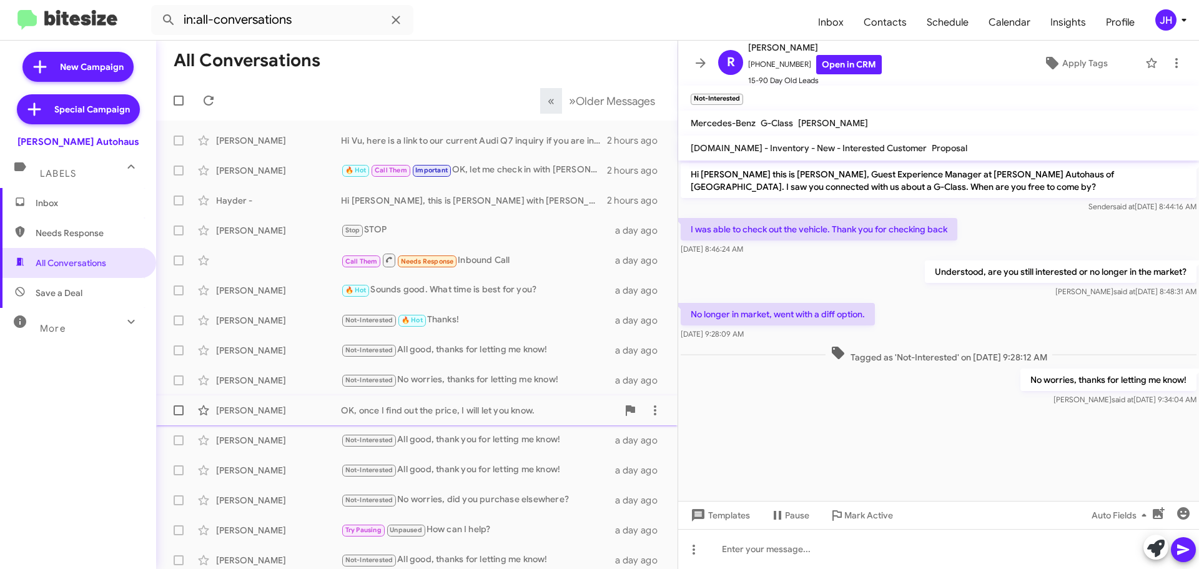
click at [454, 415] on div "OK, once I find out the price, I will let you know." at bounding box center [479, 410] width 277 height 12
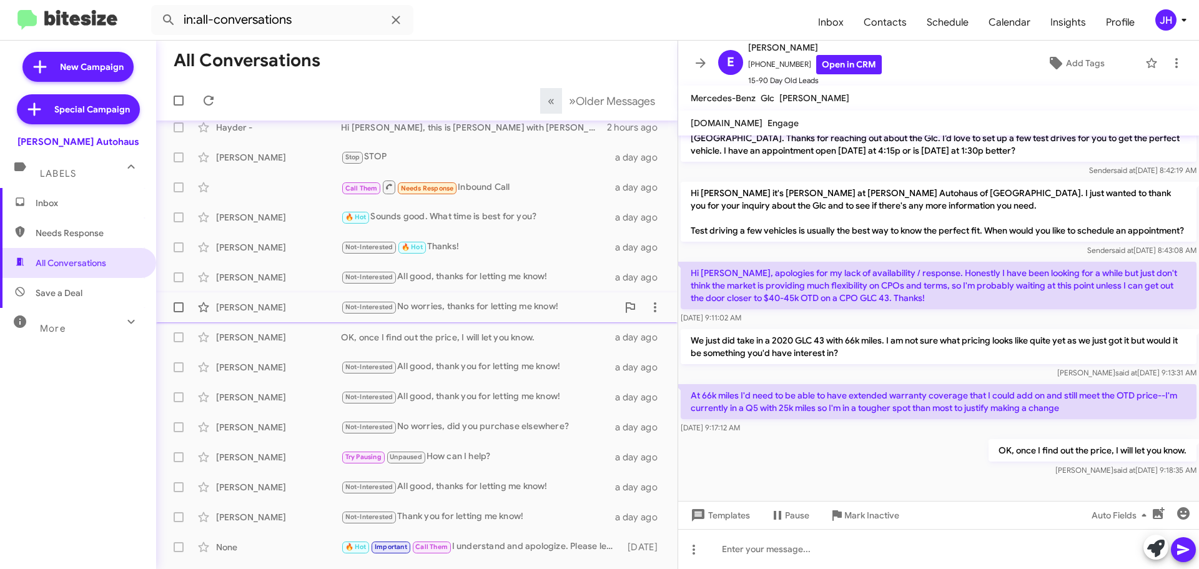
scroll to position [125, 0]
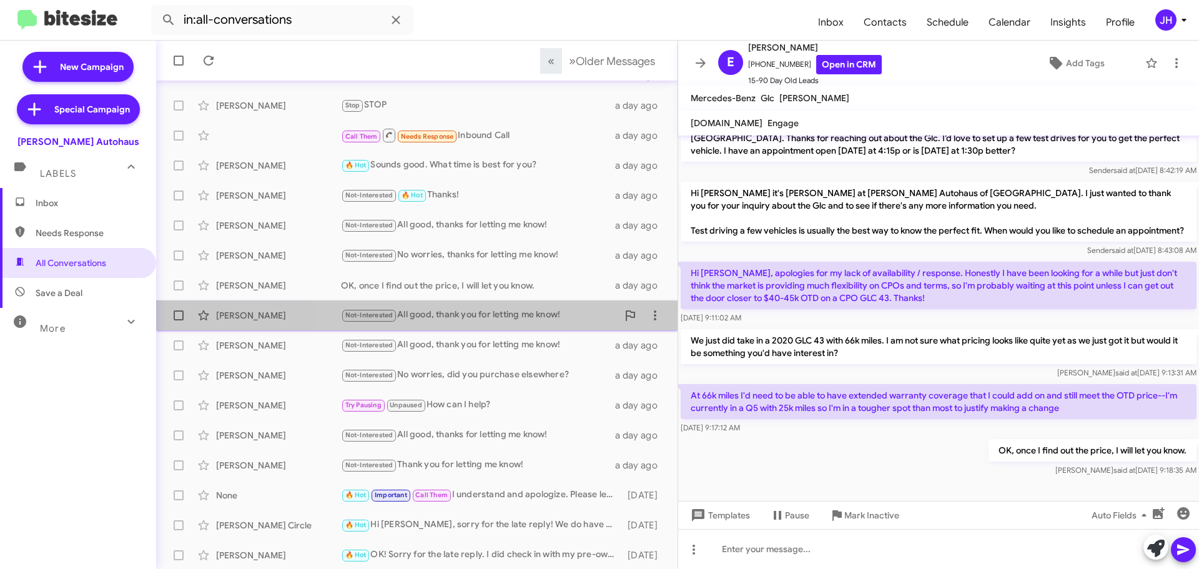
click at [501, 313] on div "Not-Interested All good, thank you for letting me know!" at bounding box center [479, 315] width 277 height 14
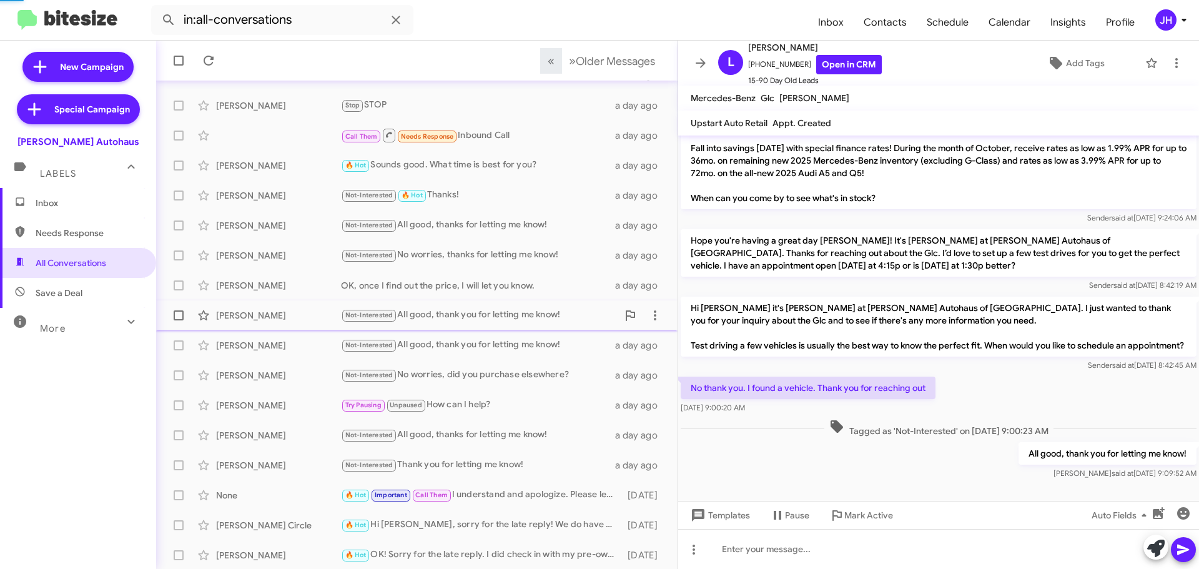
scroll to position [76, 0]
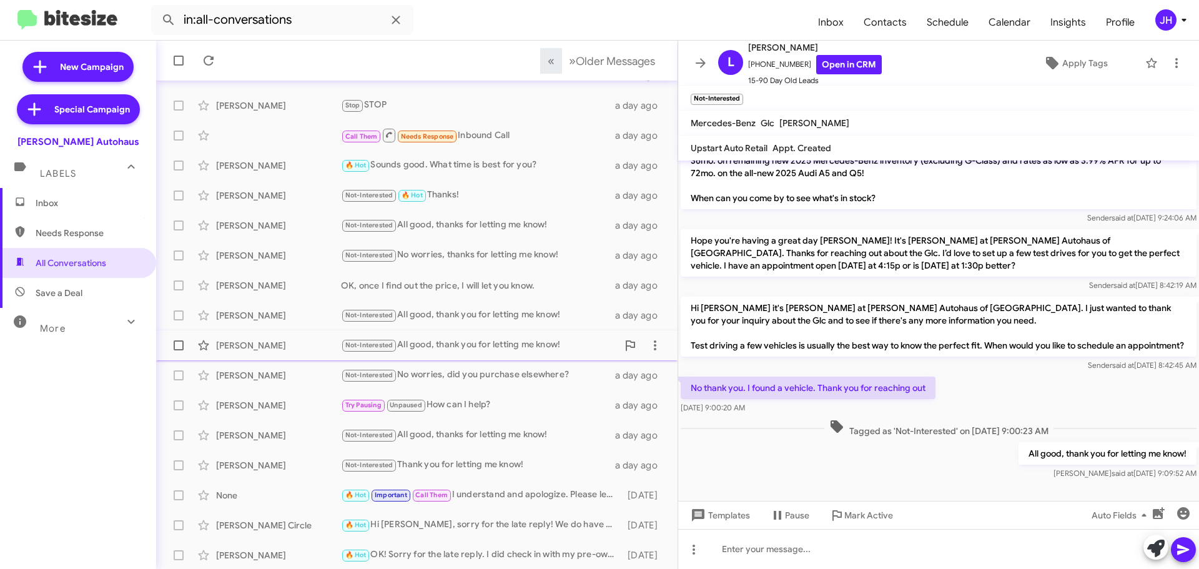
click at [506, 338] on div "Not-Interested All good, thank you for letting me know!" at bounding box center [479, 345] width 277 height 14
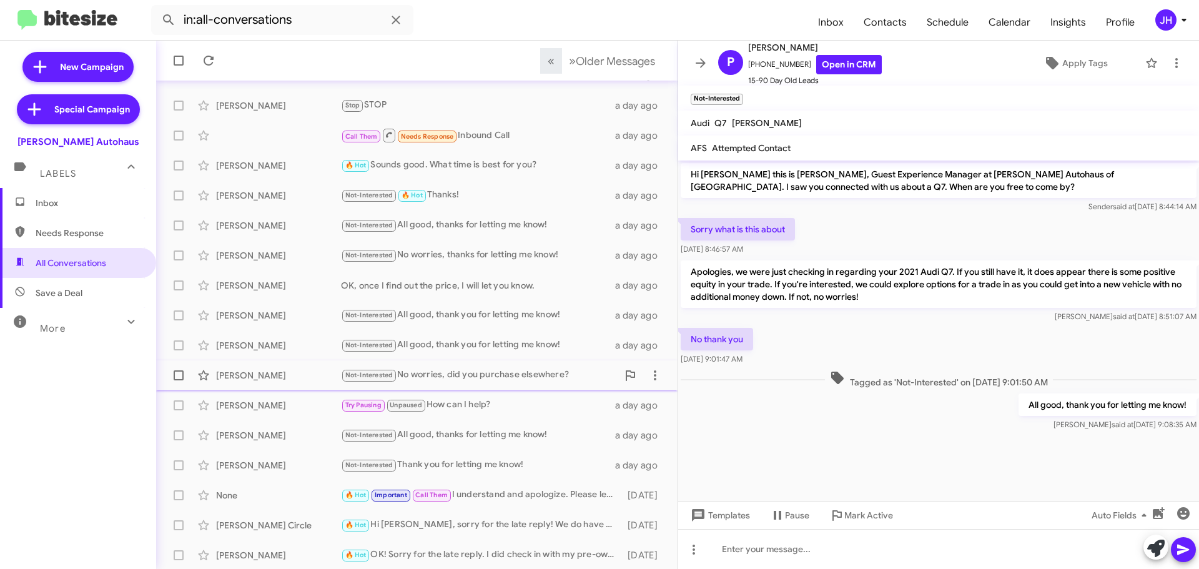
click at [503, 368] on div "Not-Interested No worries, did you purchase elsewhere?" at bounding box center [479, 375] width 277 height 14
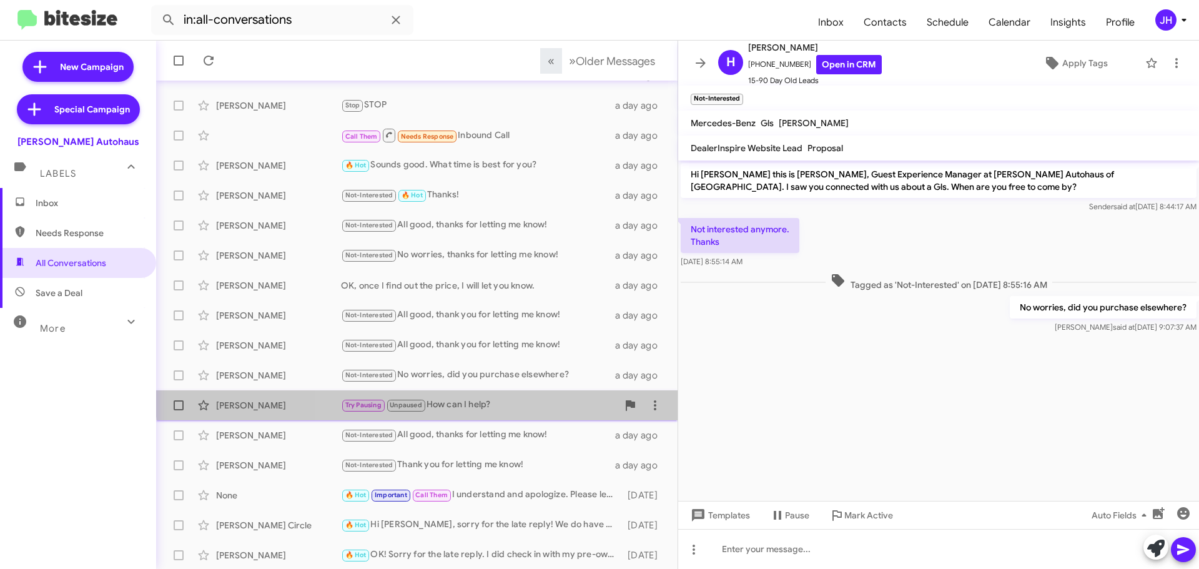
click at [494, 397] on div "[PERSON_NAME] Try Pausing Unpaused How can I help? a day ago" at bounding box center [416, 405] width 501 height 25
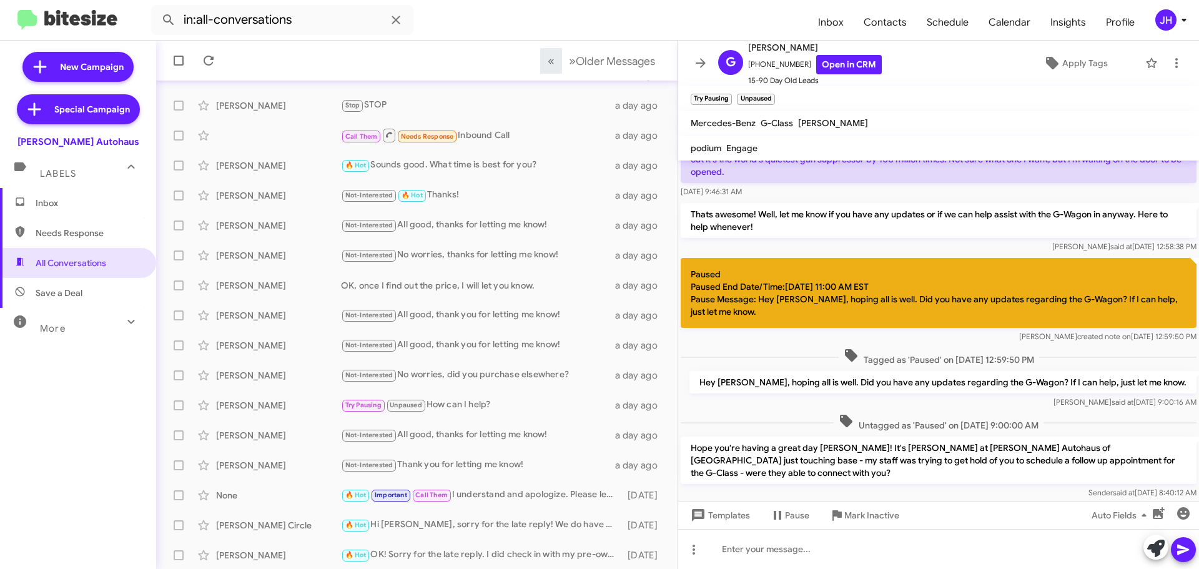
scroll to position [634, 0]
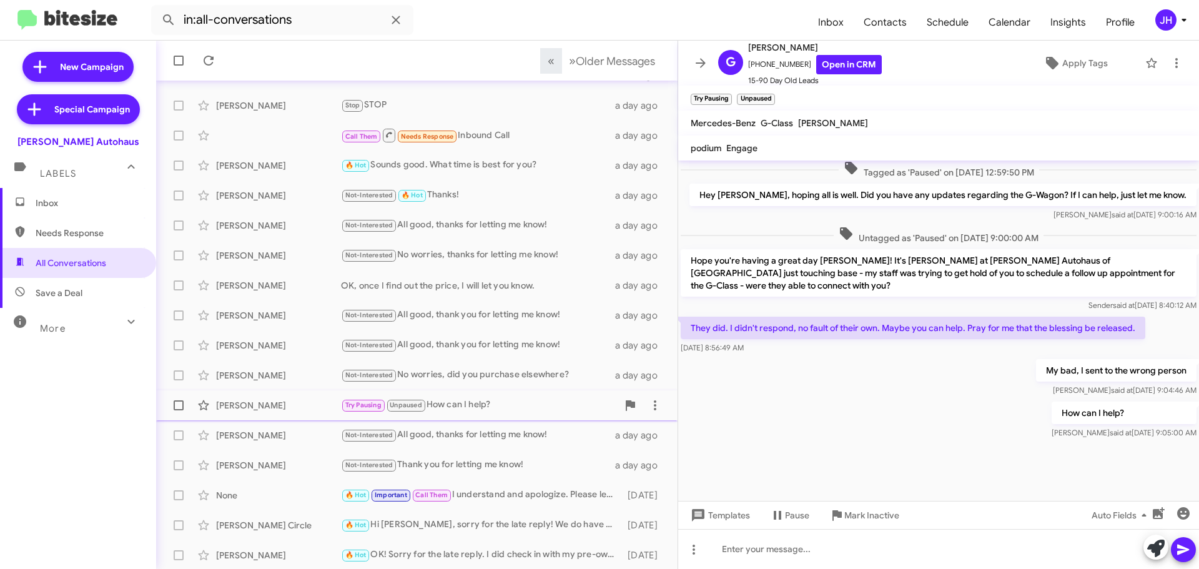
click at [527, 410] on div "Try Pausing Unpaused How can I help?" at bounding box center [479, 405] width 277 height 14
